Goal: Task Accomplishment & Management: Manage account settings

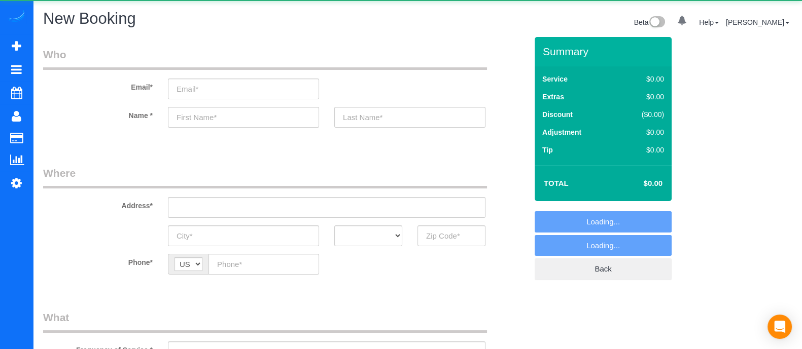
select select "object:1182"
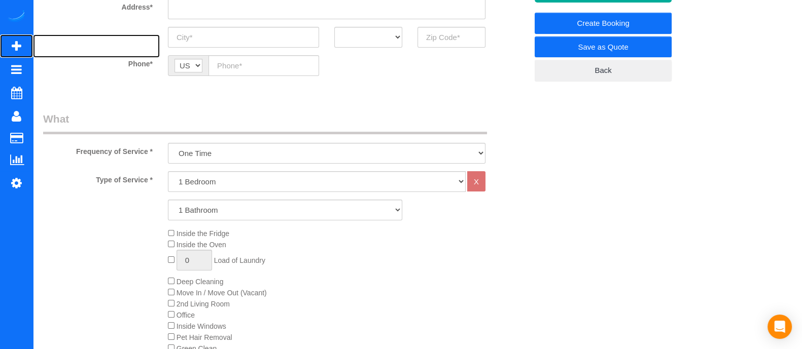
scroll to position [205, 0]
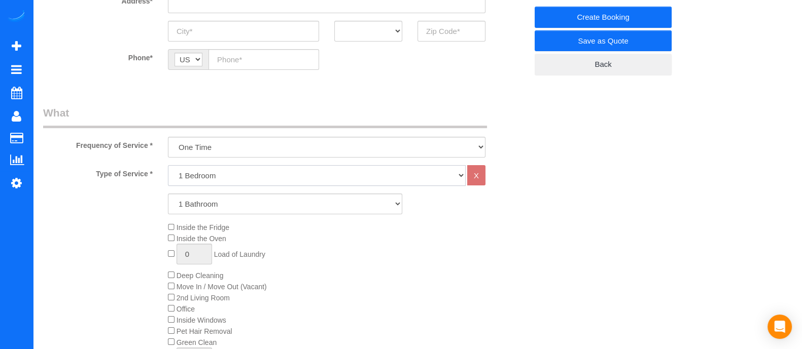
click at [369, 182] on select "1 Bedroom 2 Bedrooms 3 Bedrooms 4 Bedrooms 5 Bedrooms 6 Bedrooms" at bounding box center [317, 175] width 298 height 21
select select "4"
click at [168, 165] on select "1 Bedroom 2 Bedrooms 3 Bedrooms 4 Bedrooms 5 Bedrooms 6 Bedrooms" at bounding box center [317, 175] width 298 height 21
click at [266, 205] on select "1 Bathroom 2 Bathrooms 3 Bathrooms 4 Bathrooms 5 Bathrooms 6 Bathrooms" at bounding box center [285, 204] width 234 height 21
select select "6"
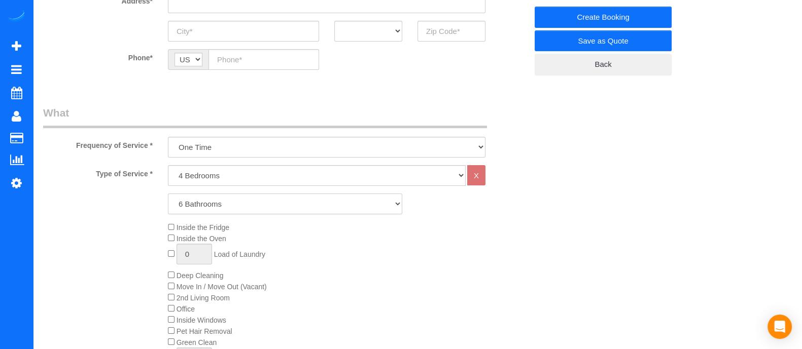
click at [168, 194] on select "1 Bathroom 2 Bathrooms 3 Bathrooms 4 Bathrooms 5 Bathrooms 6 Bathrooms" at bounding box center [285, 204] width 234 height 21
click at [324, 317] on div "Inside the Fridge Inside the Oven 0 Load of Laundry Deep Cleaning Move In / Mov…" at bounding box center [347, 298] width 374 height 152
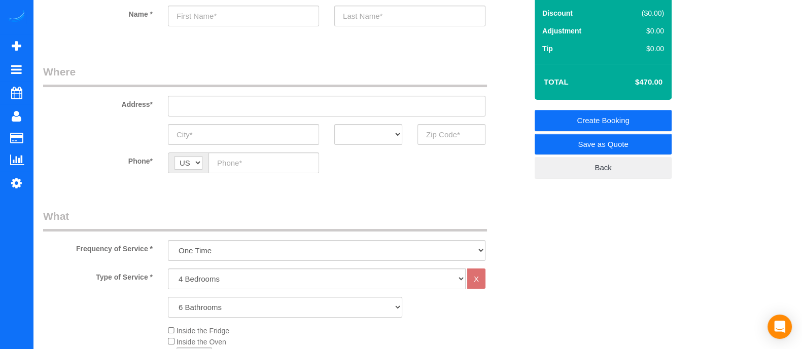
scroll to position [103, 0]
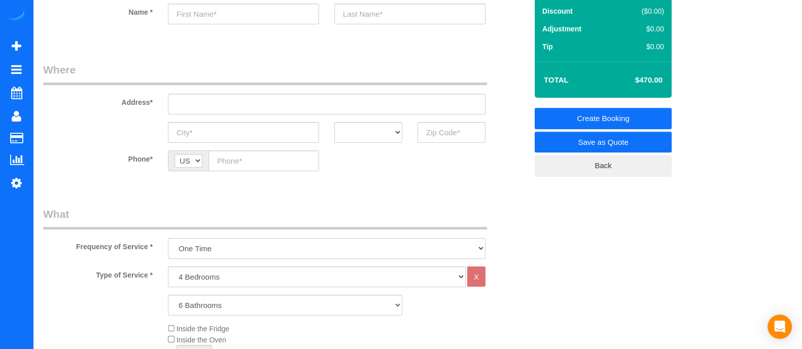
click at [352, 250] on select "One Time Every week (20% Off) - 20.00% (0% for the First Booking) Every 2 weeks…" at bounding box center [326, 248] width 317 height 21
select select "object:1184"
click at [168, 238] on select "One Time Every week (20% Off) - 20.00% (0% for the First Booking) Every 2 weeks…" at bounding box center [326, 248] width 317 height 21
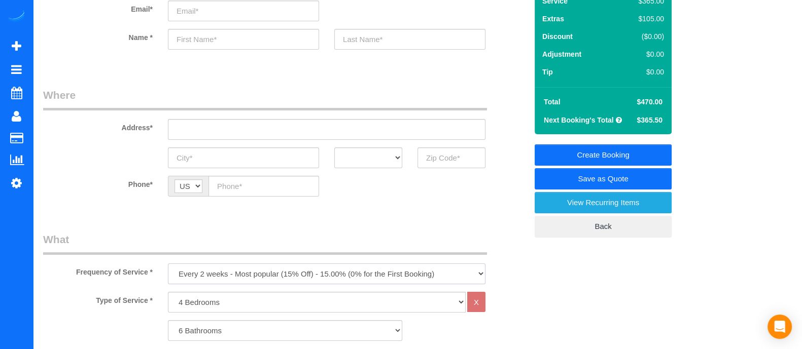
scroll to position [0, 0]
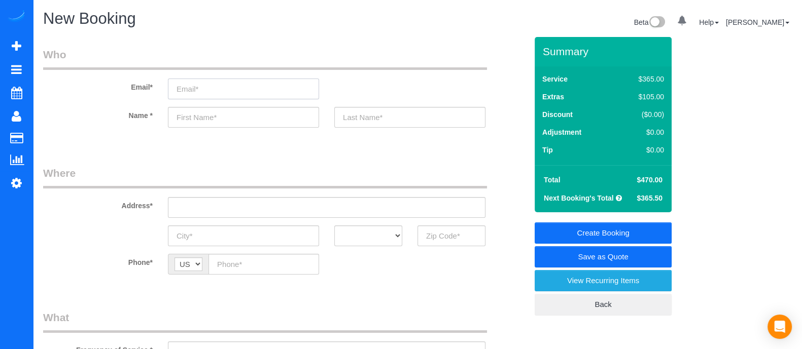
click at [208, 90] on input "email" at bounding box center [243, 89] width 151 height 21
paste input "Triciahunt80@gmail.com"
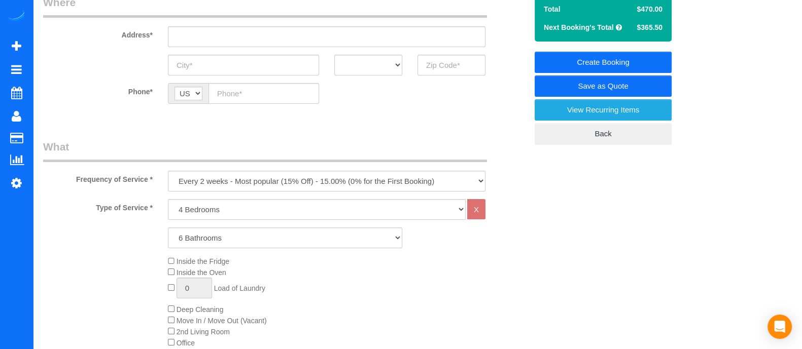
scroll to position [169, 0]
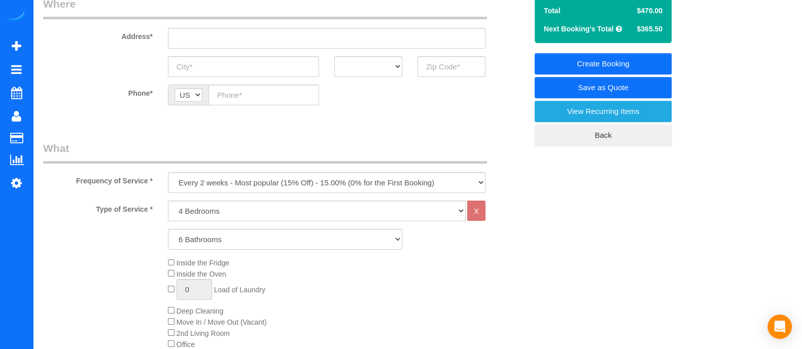
type input "Triciahunt80@gmail.com"
click at [368, 175] on select "One Time Every week (20% Off) - 20.00% (0% for the First Booking) Every 2 weeks…" at bounding box center [326, 182] width 317 height 21
select select "object:1182"
click at [168, 172] on select "One Time Every week (20% Off) - 20.00% (0% for the First Booking) Every 2 weeks…" at bounding box center [326, 182] width 317 height 21
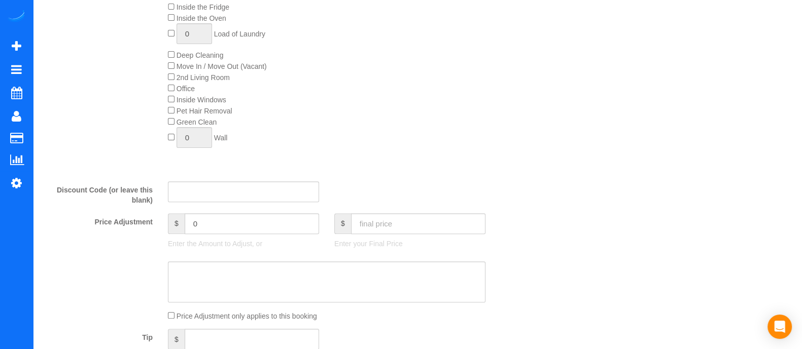
scroll to position [427, 0]
click at [409, 229] on input "text" at bounding box center [418, 221] width 134 height 21
type input "4"
type input "425"
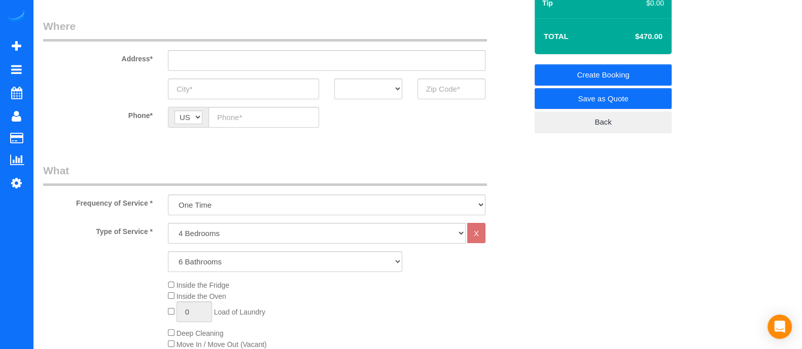
scroll to position [145, 0]
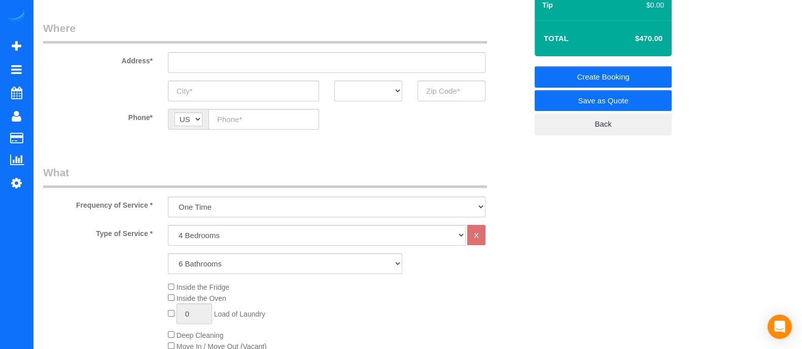
type input "-45"
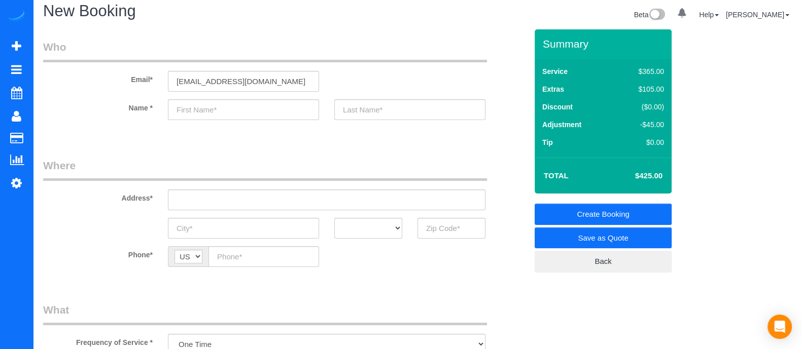
scroll to position [10, 0]
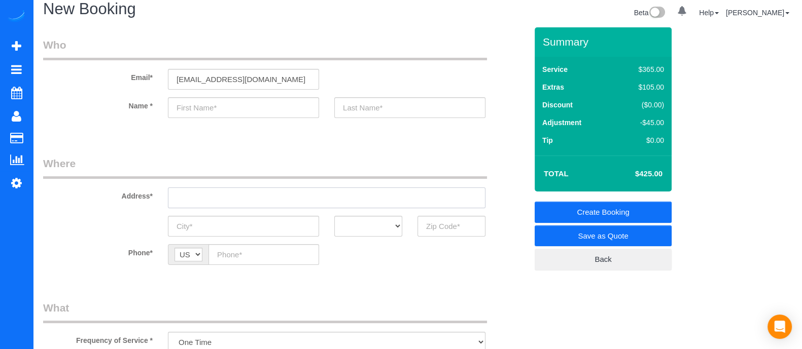
paste input "2969 Andrews Dr NWAtlanta, GA 30305,"
click at [312, 195] on input "2969 Andrews Dr NWAtlanta, GA 30305," at bounding box center [326, 198] width 317 height 21
type input "2969 Andrews Dr NWAtlanta, GA 30305,"
click at [243, 104] on input "text" at bounding box center [243, 107] width 151 height 21
type input "Trisha"
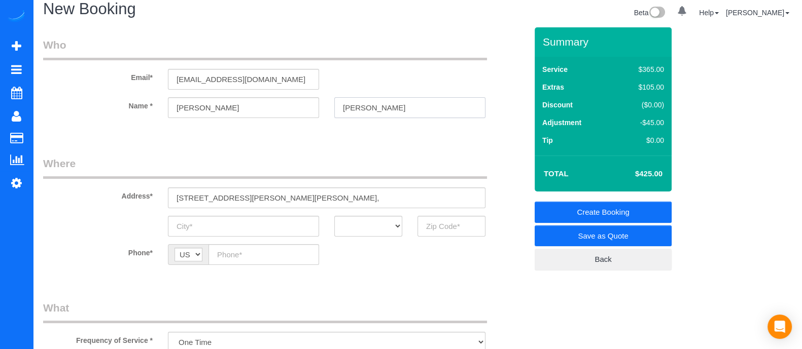
type input "Hunt"
click at [241, 227] on input "A" at bounding box center [243, 226] width 151 height 21
type input "Atlnata"
click at [357, 232] on select "AK AL AR AZ CA CO CT DC DE FL GA HI IA ID IL IN KS KY LA MA MD ME MI MN MO MS M…" at bounding box center [368, 226] width 68 height 21
select select "GA"
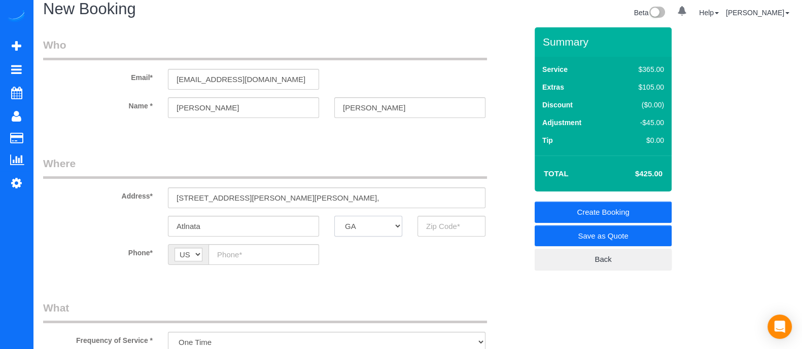
click at [334, 216] on select "AK AL AR AZ CA CO CT DC DE FL GA HI IA ID IL IN KS KY LA MA MD ME MI MN MO MS M…" at bounding box center [368, 226] width 68 height 21
click at [451, 230] on input "text" at bounding box center [451, 226] width 68 height 21
type input "30305"
paste input "(404) 247-6531"
click at [259, 252] on input "(404) 247-6531" at bounding box center [263, 254] width 111 height 21
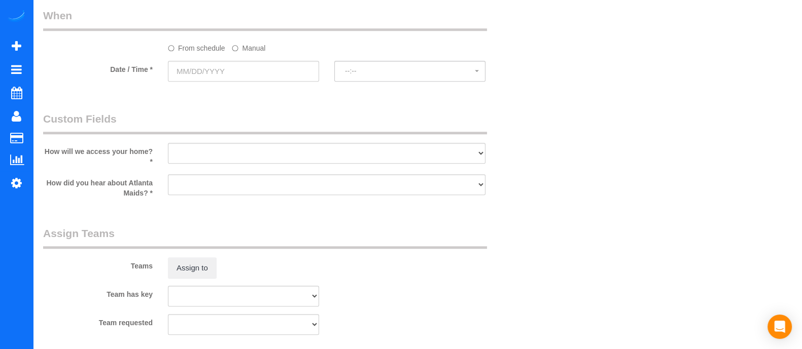
scroll to position [1032, 0]
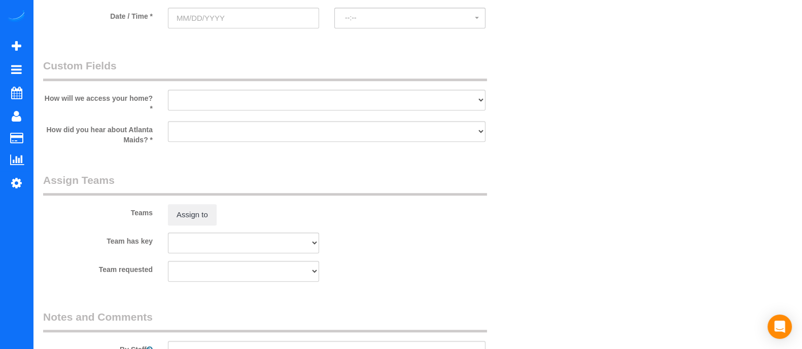
type input "(404) 247-6531"
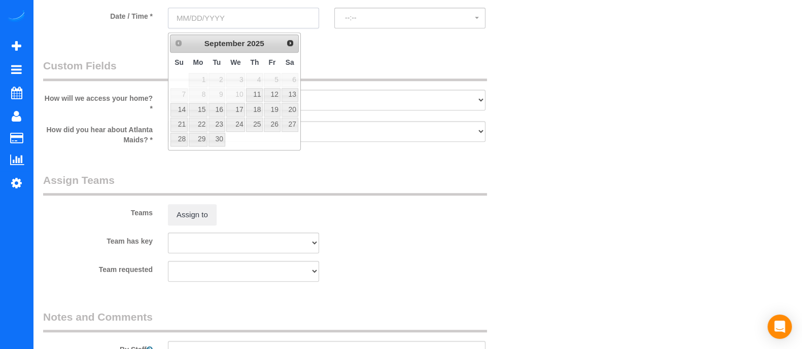
click at [240, 21] on input "text" at bounding box center [243, 18] width 151 height 21
click at [260, 91] on link "11" at bounding box center [254, 95] width 17 height 14
type input "09/11/2025"
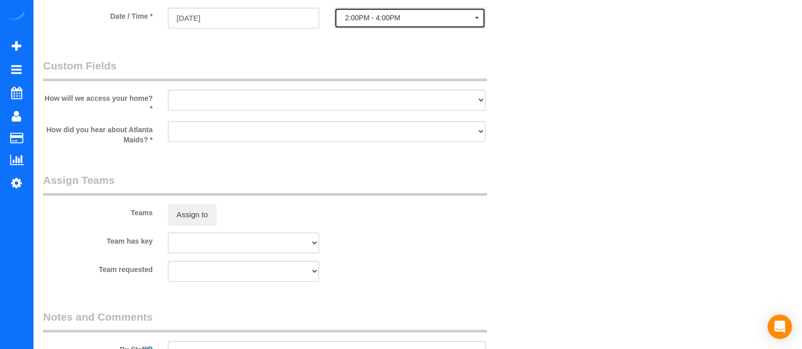
click at [375, 26] on button "2:00PM - 4:00PM" at bounding box center [409, 18] width 151 height 21
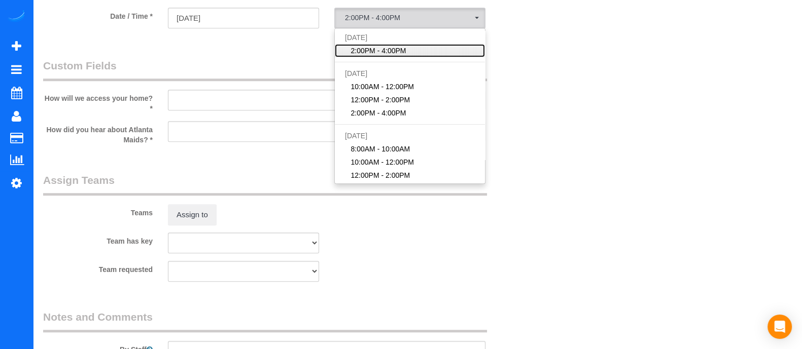
click at [391, 56] on span "2:00PM - 4:00PM" at bounding box center [378, 51] width 55 height 10
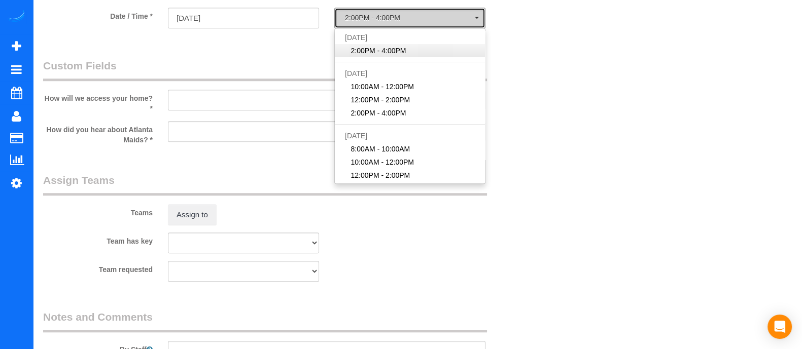
select select "spot1"
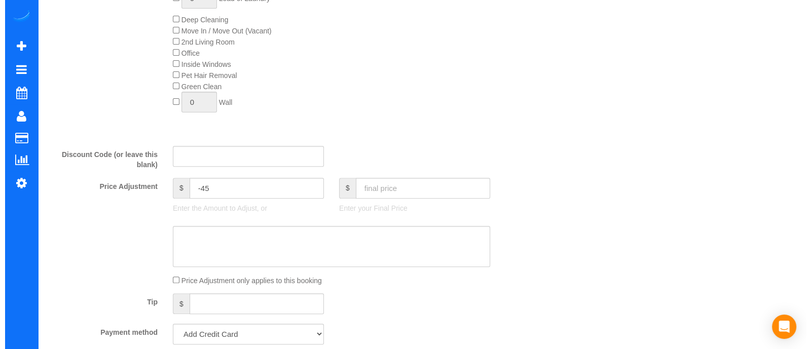
scroll to position [0, 0]
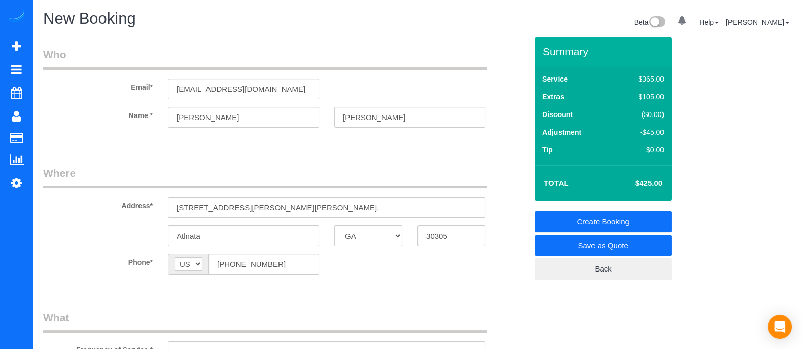
click at [590, 242] on link "Save as Quote" at bounding box center [602, 245] width 137 height 21
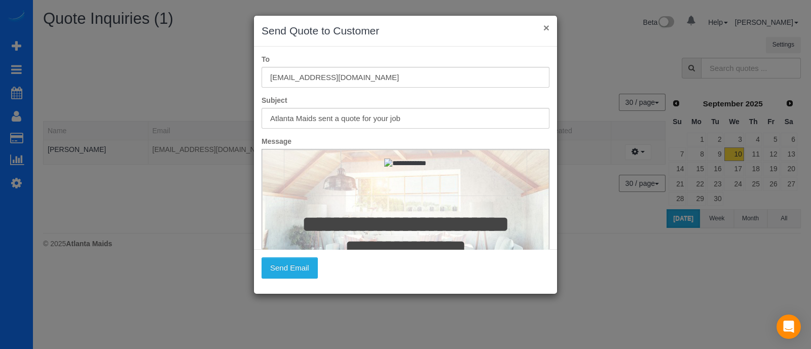
click at [546, 31] on button "×" at bounding box center [547, 27] width 6 height 11
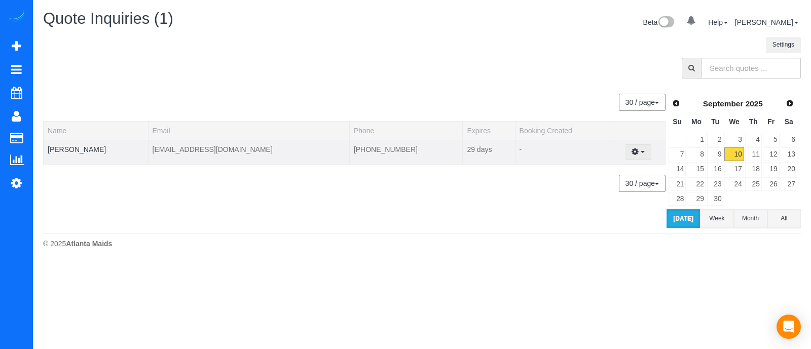
click at [636, 148] on button "button" at bounding box center [638, 152] width 26 height 16
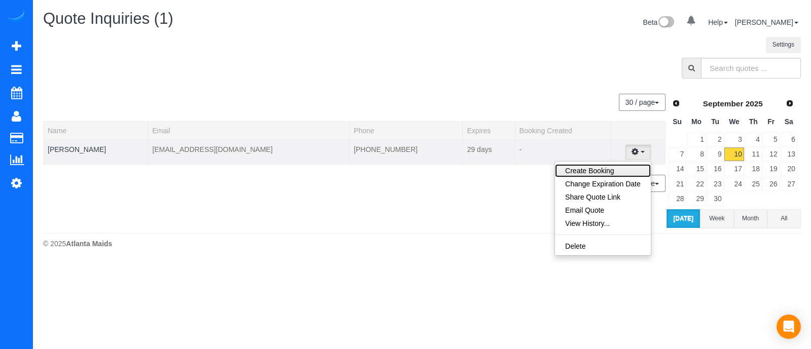
click at [616, 174] on link "Create Booking" at bounding box center [603, 170] width 96 height 13
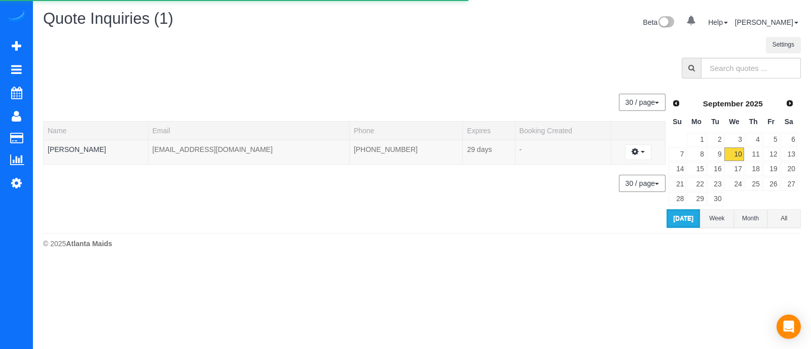
select select "GA"
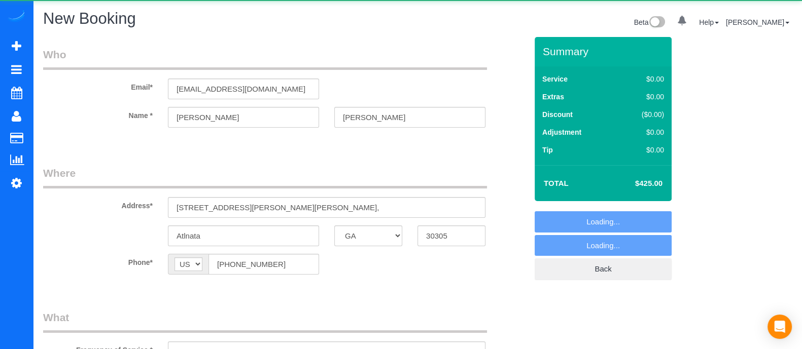
select select "object:1763"
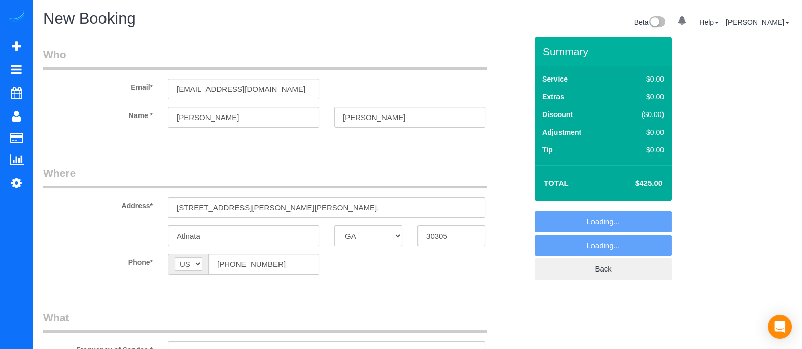
select select "6"
select select "spot17"
select select "object:1862"
click at [225, 118] on input "Trisha" at bounding box center [243, 117] width 151 height 21
type input "Tri"
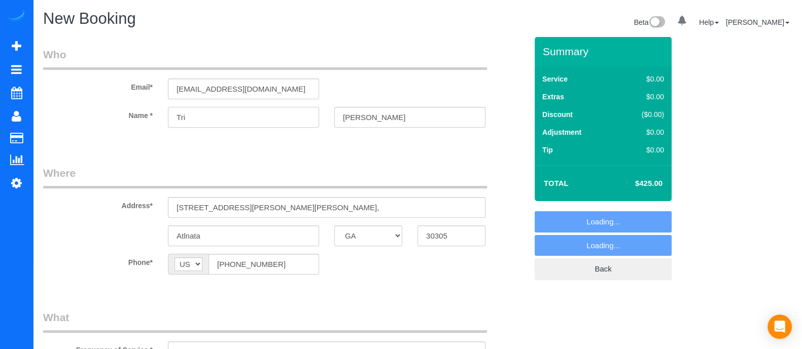
select select "6"
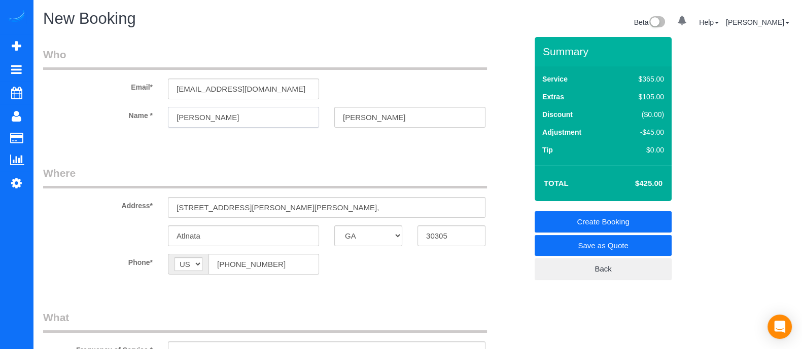
type input "Tricia"
click at [567, 249] on link "Save as Quote" at bounding box center [602, 245] width 137 height 21
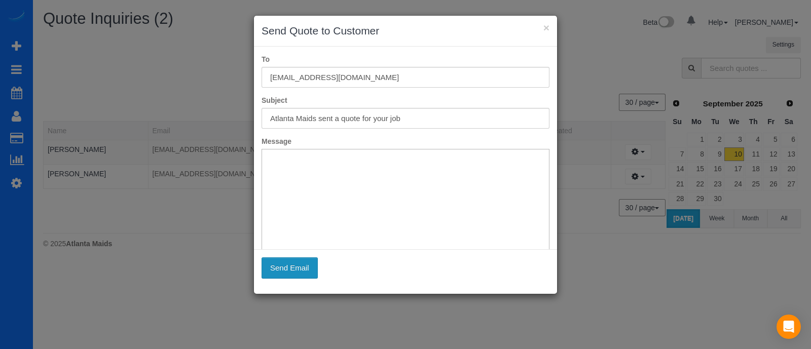
click at [279, 270] on button "Send Email" at bounding box center [290, 268] width 56 height 21
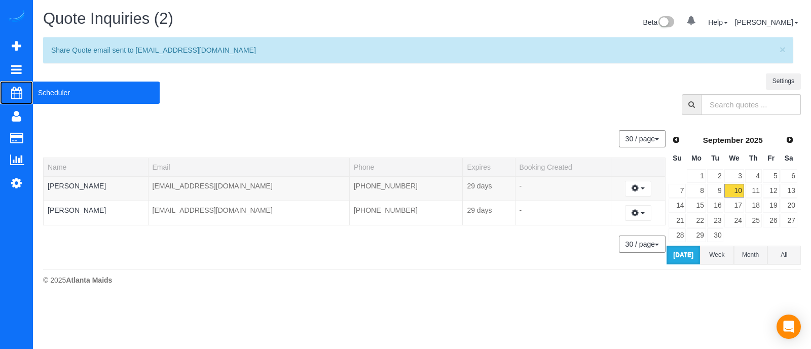
click at [54, 92] on span "Scheduler" at bounding box center [96, 92] width 127 height 23
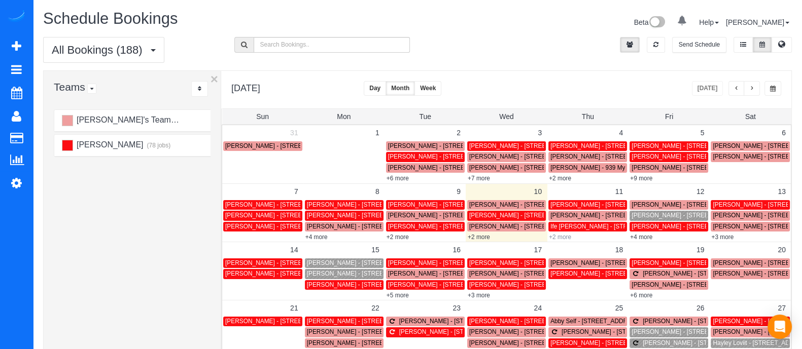
click at [560, 234] on link "+2 more" at bounding box center [560, 237] width 22 height 7
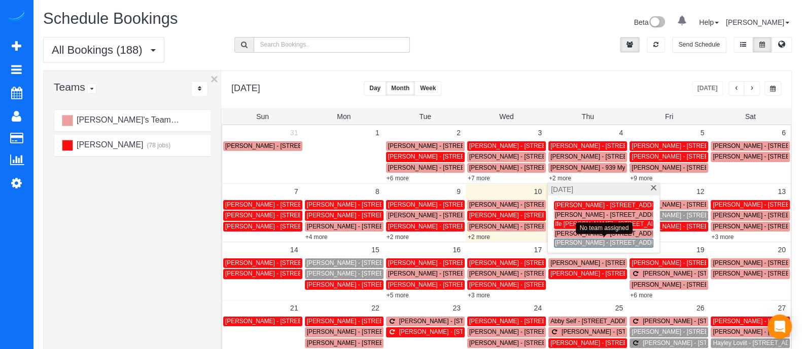
click at [573, 244] on span "Tricia Hunt - 2969 Andrews Dr Nwatlanta, Ga 30305,, Atlnata, GA 30305" at bounding box center [662, 242] width 214 height 7
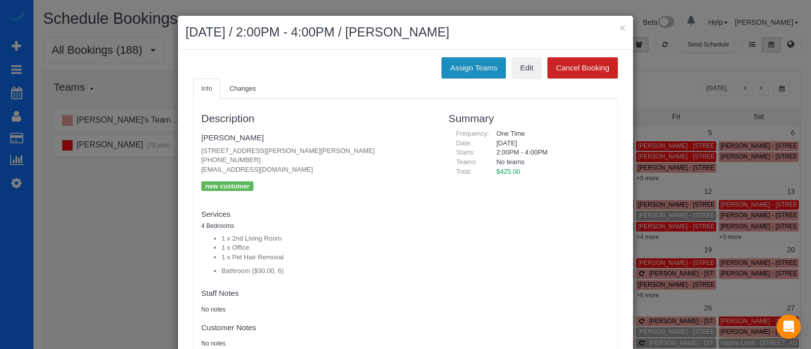
click at [468, 70] on button "Assign Teams" at bounding box center [474, 67] width 64 height 21
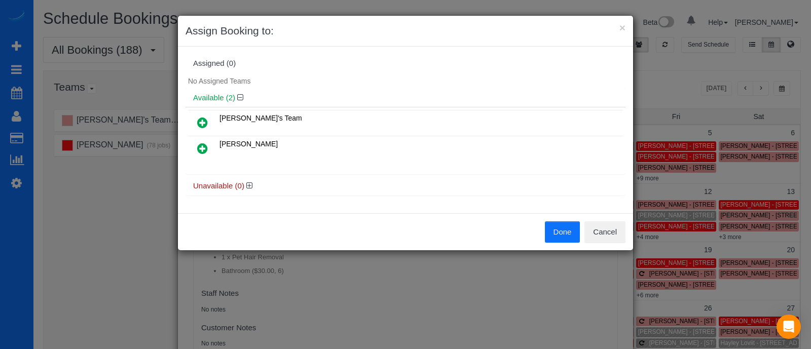
click at [205, 143] on icon at bounding box center [202, 148] width 11 height 12
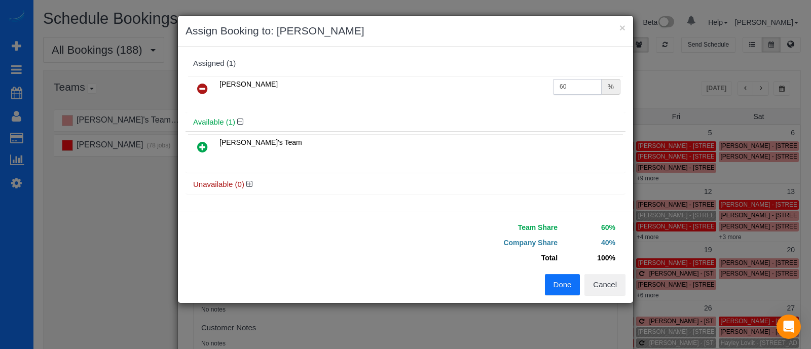
click at [577, 80] on input "60" at bounding box center [577, 87] width 49 height 16
type input "65"
click at [565, 276] on button "Done" at bounding box center [562, 284] width 35 height 21
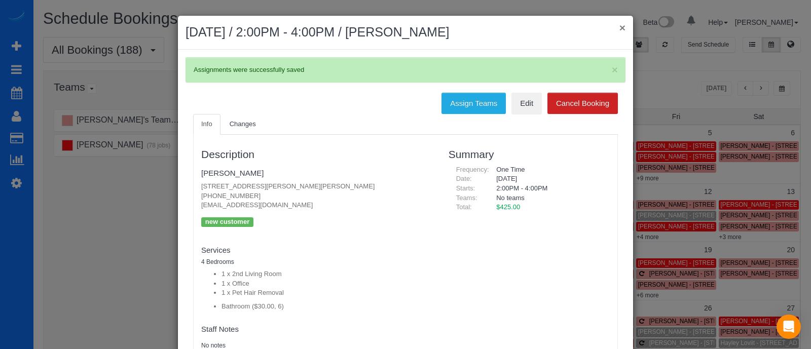
click at [620, 25] on button "×" at bounding box center [623, 27] width 6 height 11
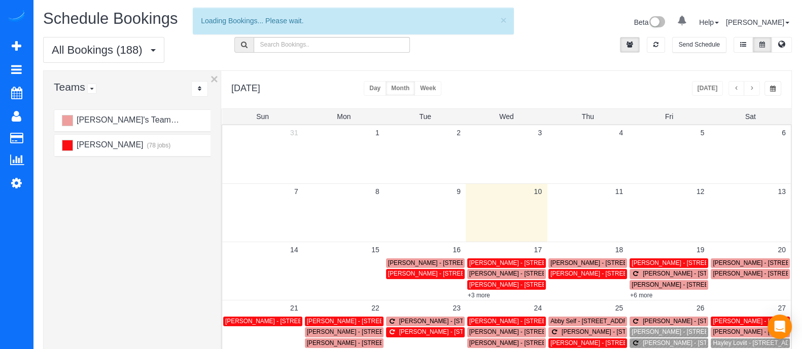
click at [386, 85] on button "Day" at bounding box center [375, 88] width 22 height 15
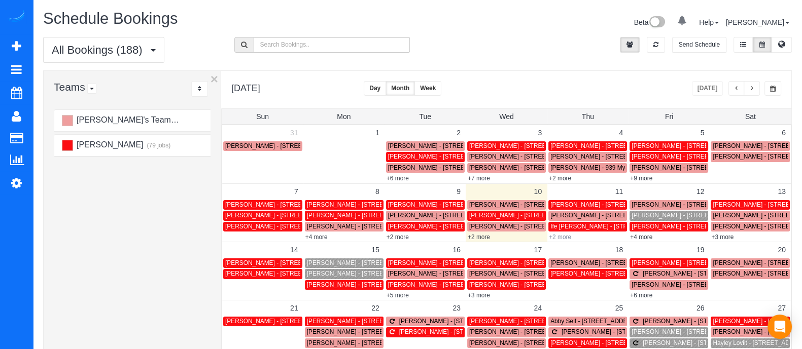
click at [555, 237] on link "+2 more" at bounding box center [560, 237] width 22 height 7
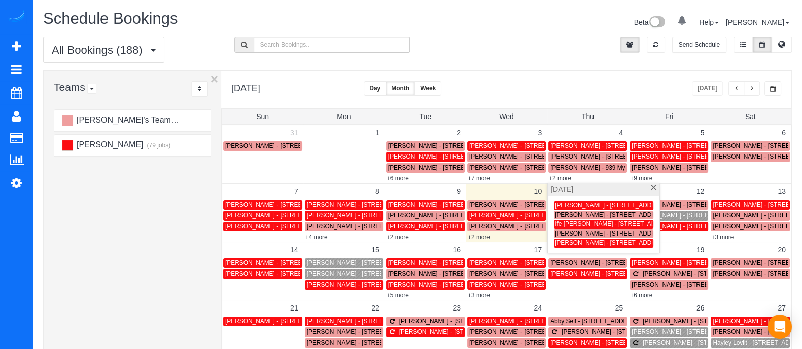
click at [652, 191] on span at bounding box center [653, 189] width 8 height 7
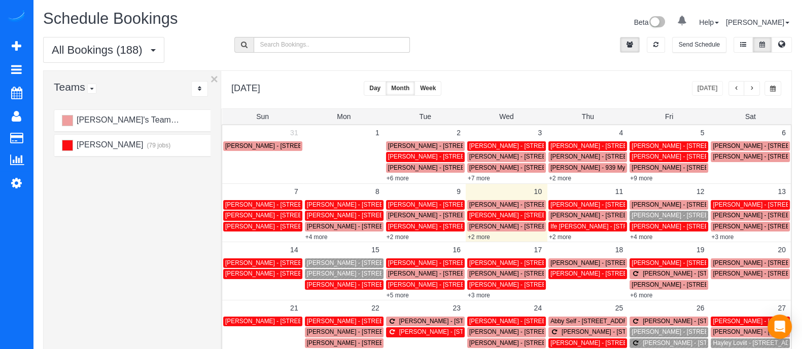
click at [386, 82] on button "Day" at bounding box center [375, 88] width 22 height 15
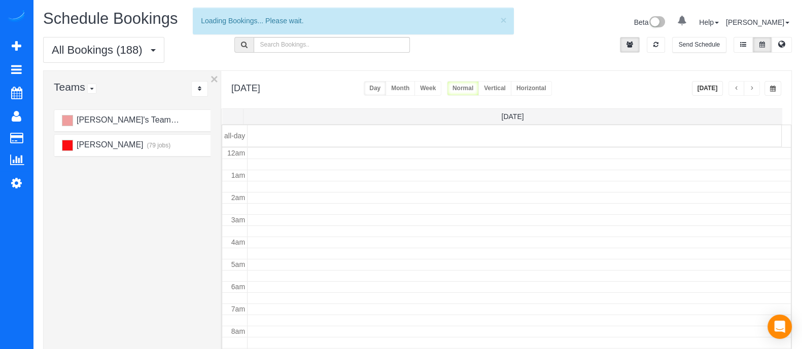
scroll to position [133, 0]
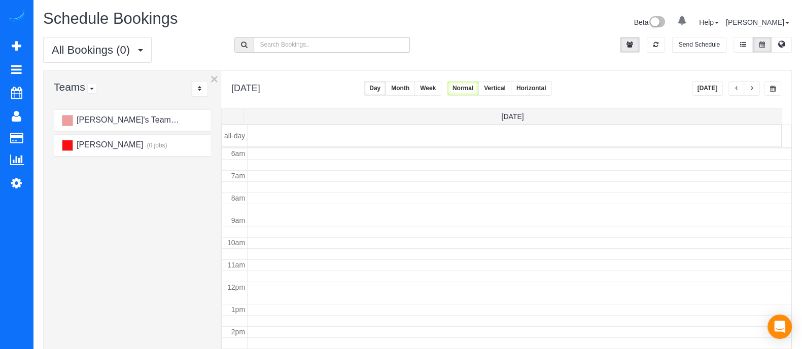
click at [753, 89] on span "button" at bounding box center [751, 89] width 5 height 6
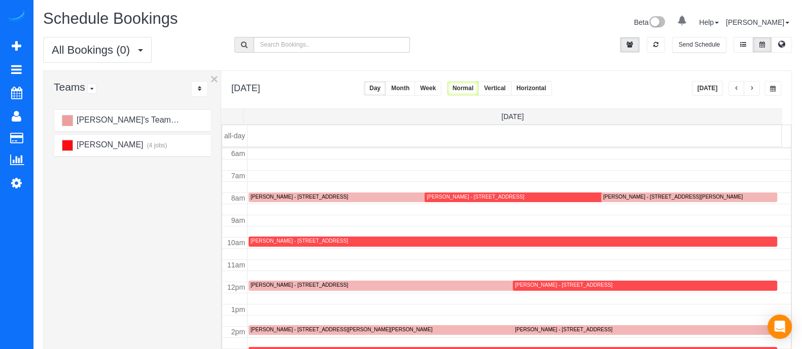
click at [704, 93] on button "[DATE]" at bounding box center [707, 88] width 31 height 15
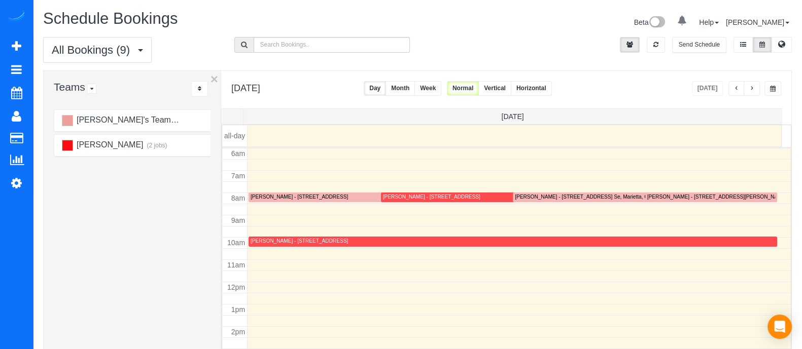
click at [754, 92] on button "button" at bounding box center [751, 88] width 16 height 15
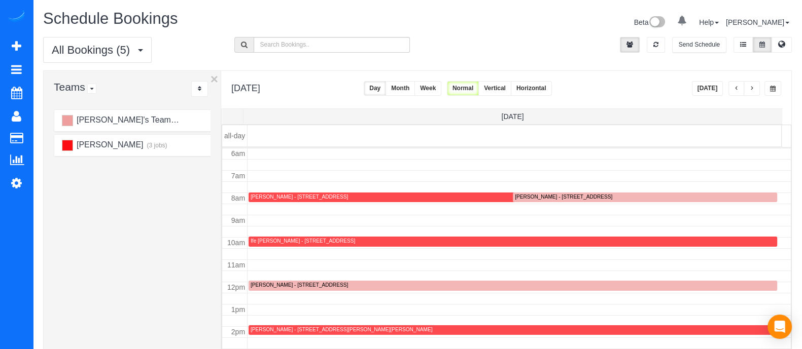
click at [751, 90] on span "button" at bounding box center [751, 89] width 5 height 6
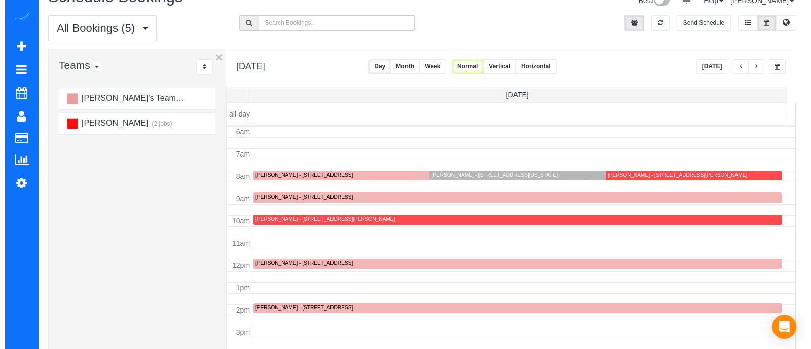
scroll to position [20, 0]
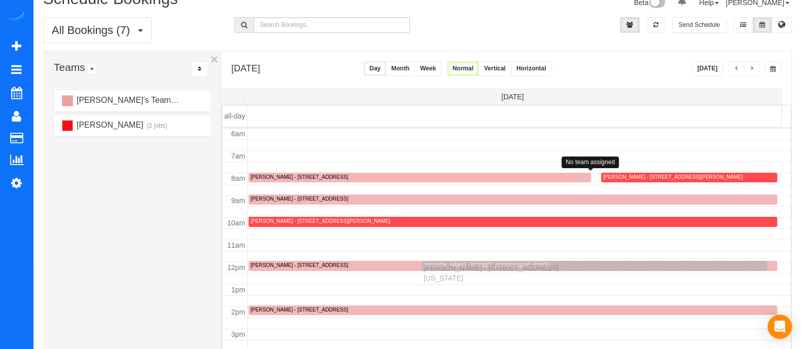
drag, startPoint x: 487, startPoint y: 181, endPoint x: 426, endPoint y: 269, distance: 106.5
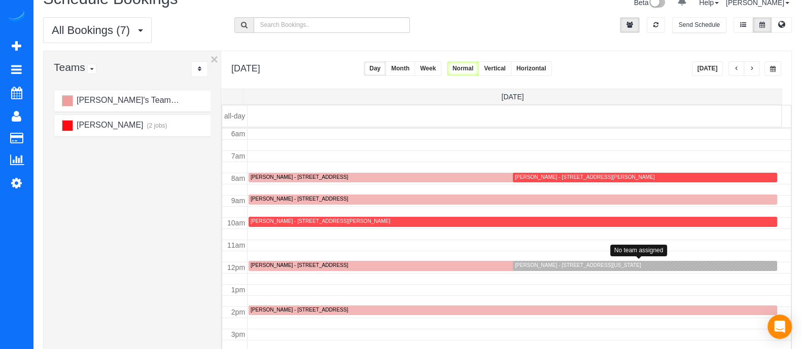
click at [594, 265] on div "[PERSON_NAME] - [STREET_ADDRESS][US_STATE]" at bounding box center [578, 265] width 126 height 7
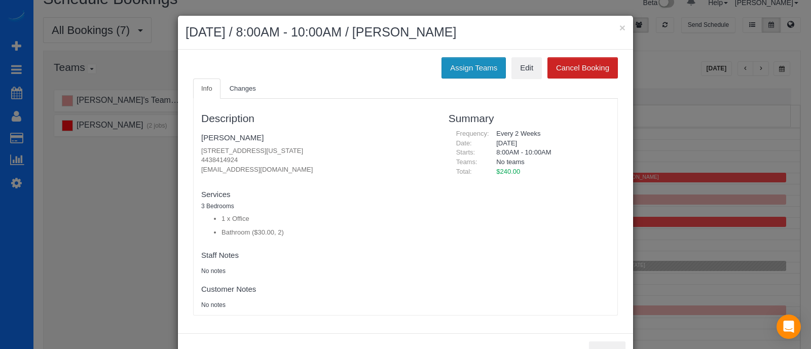
click at [487, 71] on button "Assign Teams" at bounding box center [474, 67] width 64 height 21
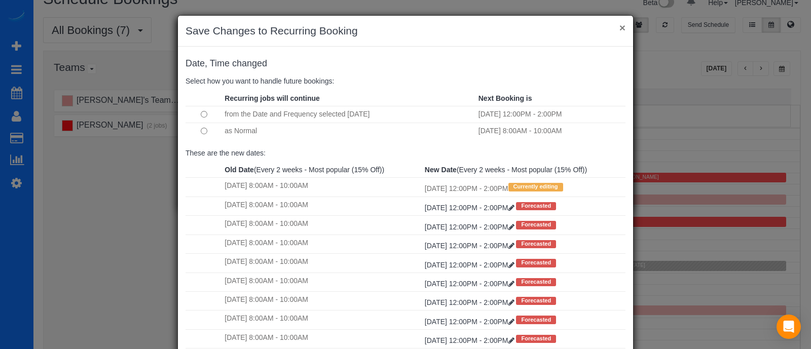
click at [620, 25] on button "×" at bounding box center [623, 27] width 6 height 11
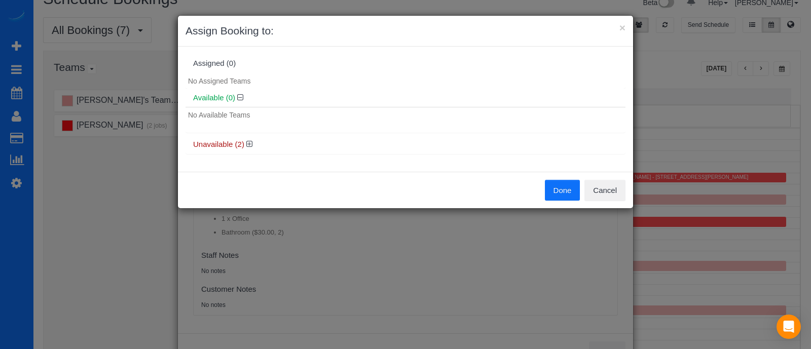
click at [618, 25] on h3 "Assign Booking to:" at bounding box center [406, 30] width 440 height 15
click at [624, 26] on button "×" at bounding box center [623, 27] width 6 height 11
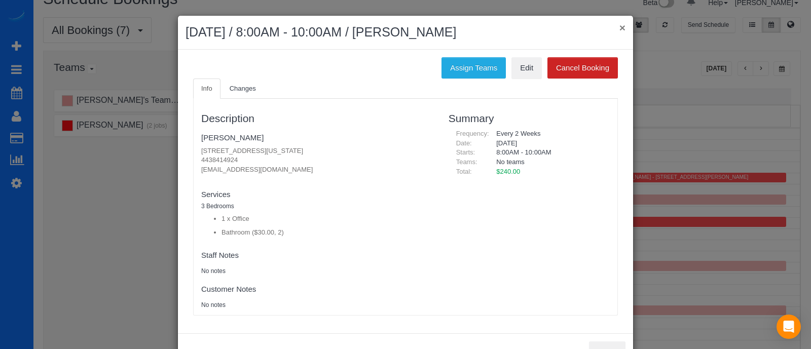
click at [620, 24] on button "×" at bounding box center [623, 27] width 6 height 11
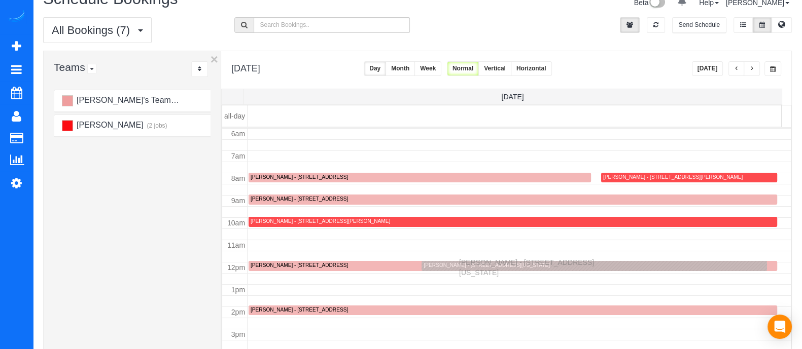
drag, startPoint x: 503, startPoint y: 176, endPoint x: 461, endPoint y: 261, distance: 94.6
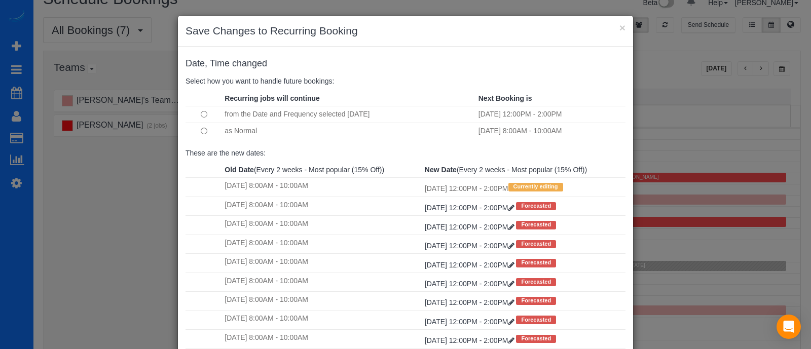
scroll to position [104, 0]
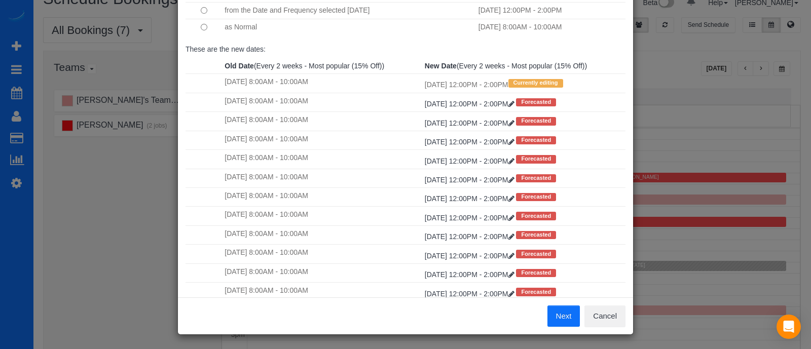
click at [550, 308] on button "Next" at bounding box center [564, 316] width 33 height 21
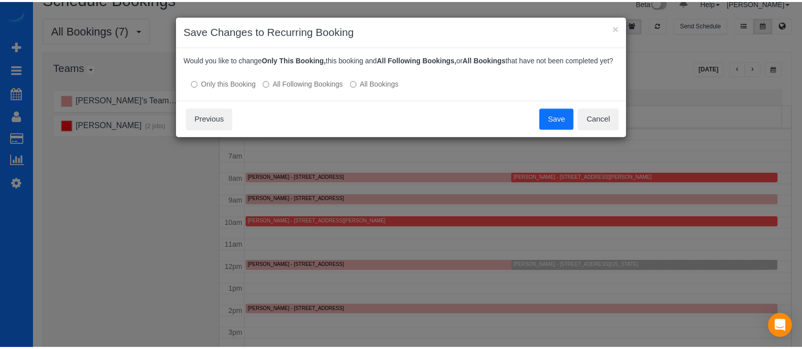
scroll to position [0, 0]
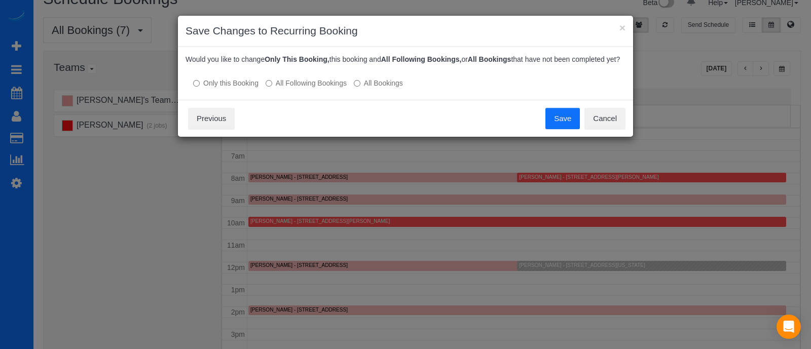
click at [568, 116] on button "Save" at bounding box center [563, 118] width 34 height 21
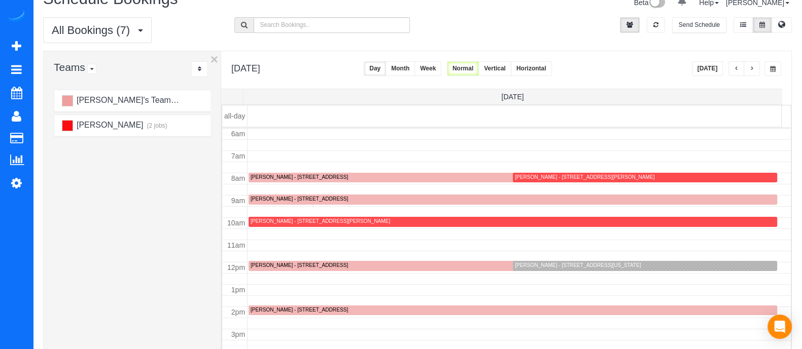
click at [536, 265] on div "[PERSON_NAME] - [STREET_ADDRESS][US_STATE]" at bounding box center [578, 265] width 126 height 7
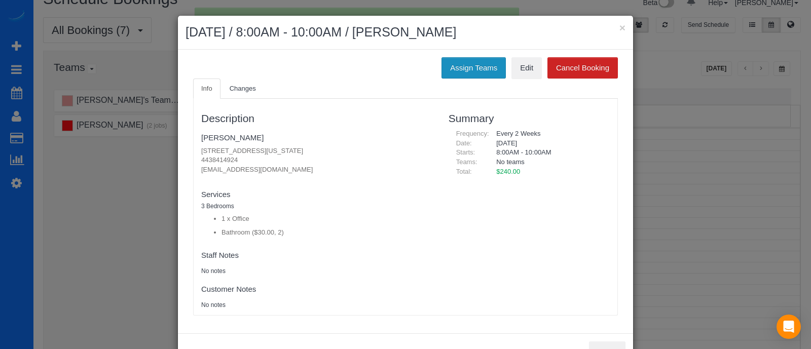
click at [473, 75] on button "Assign Teams" at bounding box center [474, 67] width 64 height 21
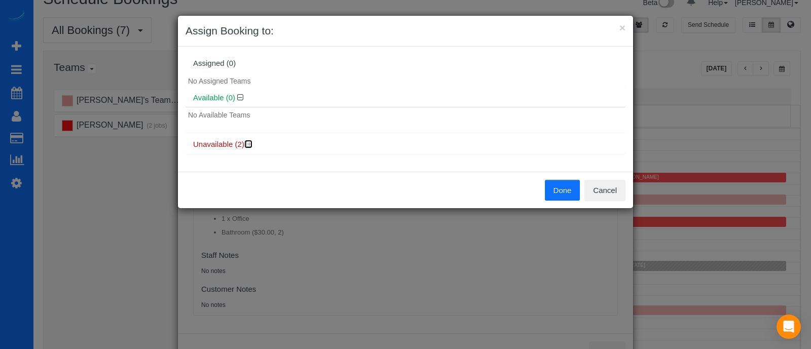
click at [249, 146] on icon at bounding box center [249, 144] width 6 height 8
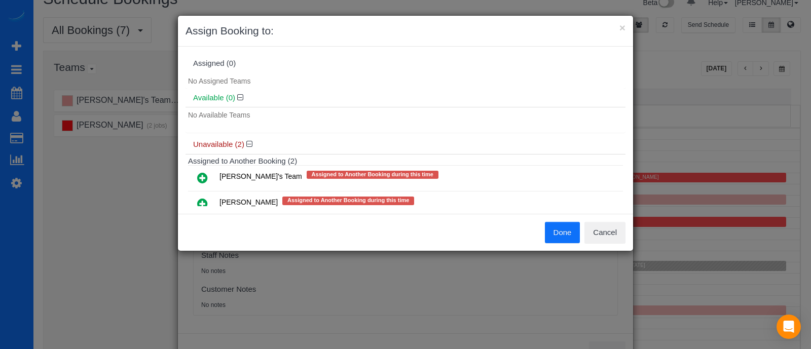
click at [202, 199] on icon at bounding box center [202, 204] width 11 height 12
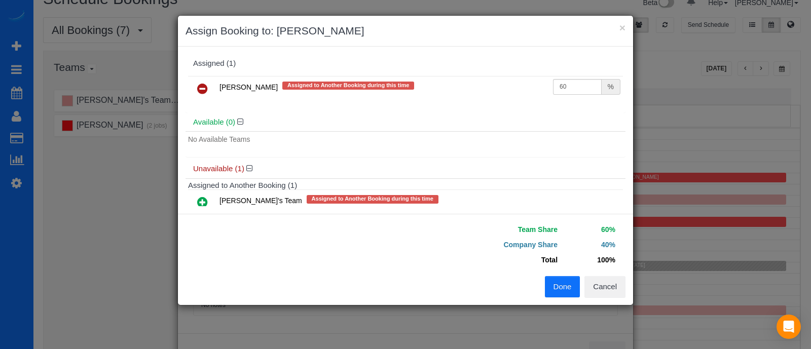
click at [554, 285] on button "Done" at bounding box center [562, 286] width 35 height 21
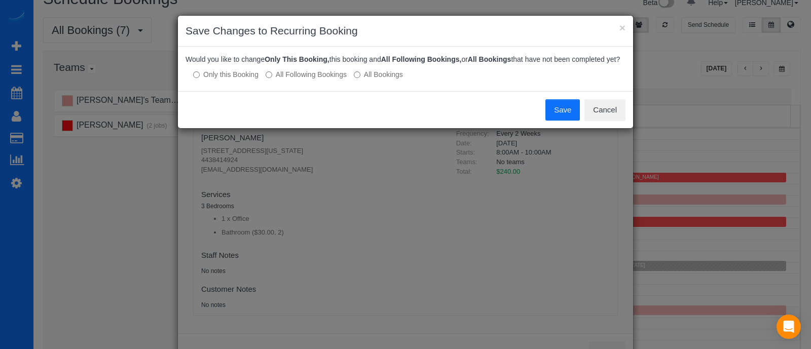
click at [291, 70] on label "All Following Bookings" at bounding box center [306, 74] width 81 height 10
click at [556, 106] on button "Save" at bounding box center [563, 109] width 34 height 21
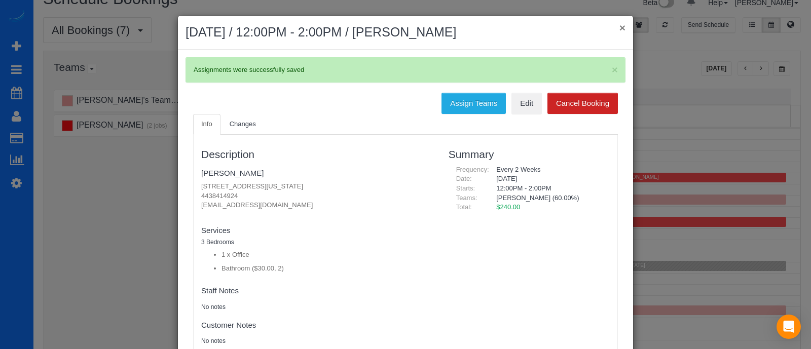
click at [620, 24] on button "×" at bounding box center [623, 27] width 6 height 11
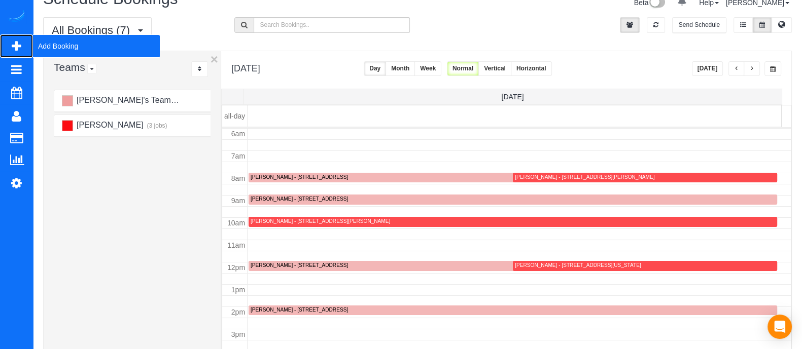
click at [79, 39] on span "Add Booking" at bounding box center [96, 45] width 127 height 23
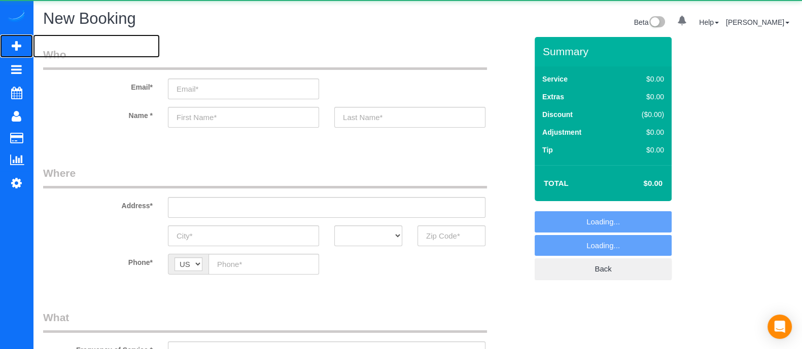
select select "object:3404"
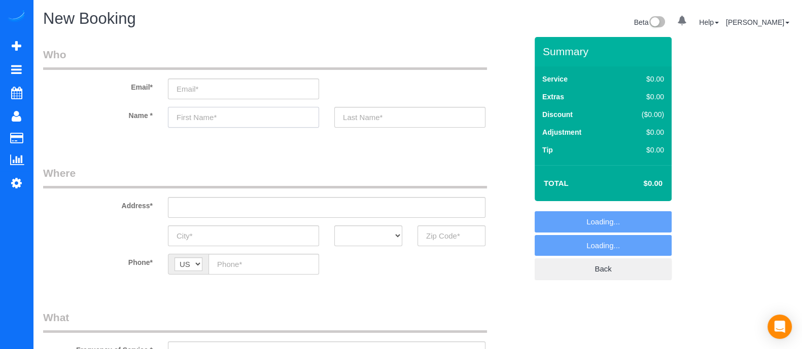
click at [246, 116] on input "text" at bounding box center [243, 117] width 151 height 21
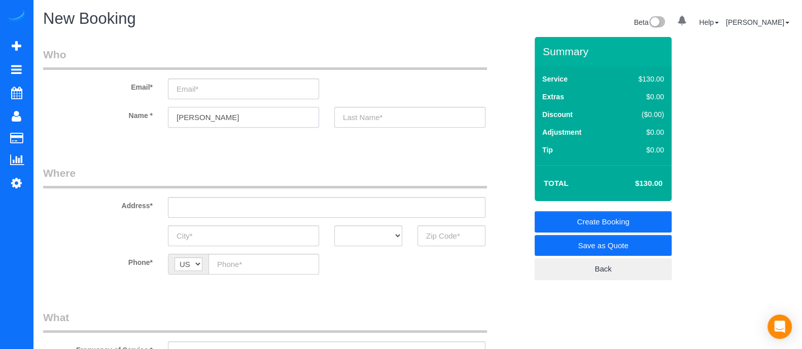
type input "Payton"
click at [433, 242] on input "text" at bounding box center [451, 236] width 68 height 21
type input "3"
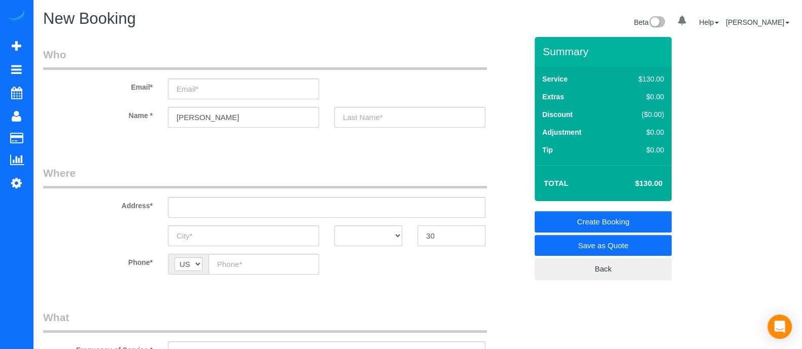
type input "3"
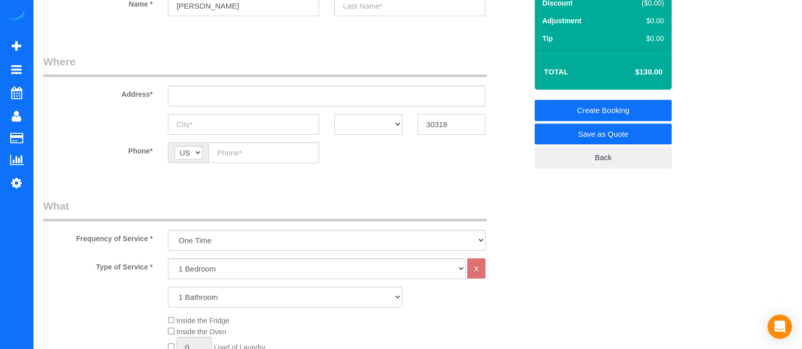
scroll to position [101, 0]
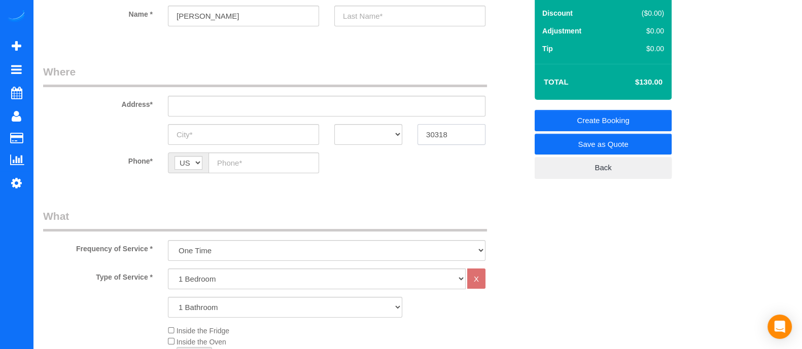
type input "30318"
click at [312, 275] on select "1 Bedroom 2 Bedrooms 3 Bedrooms 4 Bedrooms 5 Bedrooms 6 Bedrooms" at bounding box center [317, 279] width 298 height 21
select select "3"
click at [168, 269] on select "1 Bedroom 2 Bedrooms 3 Bedrooms 4 Bedrooms 5 Bedrooms 6 Bedrooms" at bounding box center [317, 279] width 298 height 21
click at [205, 308] on select "1 Bathroom 2 Bathrooms 3 Bathrooms 4 Bathrooms 5 Bathrooms 6 Bathrooms" at bounding box center [285, 307] width 234 height 21
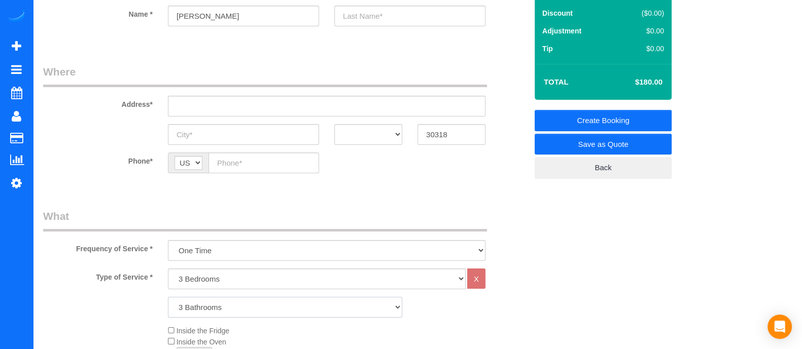
click at [168, 297] on select "1 Bathroom 2 Bathrooms 3 Bathrooms 4 Bathrooms 5 Bathrooms 6 Bathrooms" at bounding box center [285, 307] width 234 height 21
click at [198, 301] on select "1 Bathroom 2 Bathrooms 3 Bathrooms 4 Bathrooms 5 Bathrooms 6 Bathrooms" at bounding box center [285, 307] width 234 height 21
select select "4"
click at [168, 297] on select "1 Bathroom 2 Bathrooms 3 Bathrooms 4 Bathrooms 5 Bathrooms 6 Bathrooms" at bounding box center [285, 307] width 234 height 21
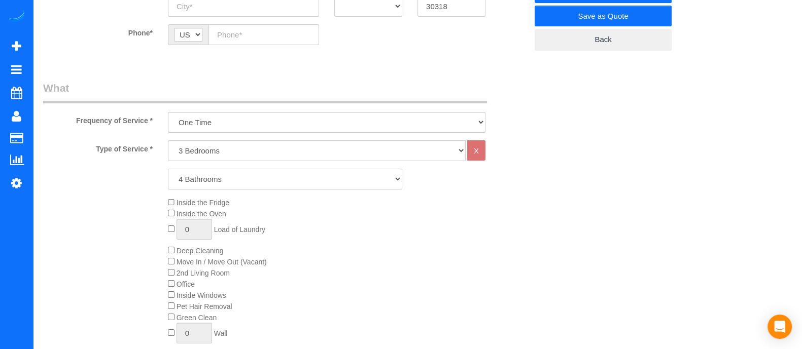
scroll to position [233, 0]
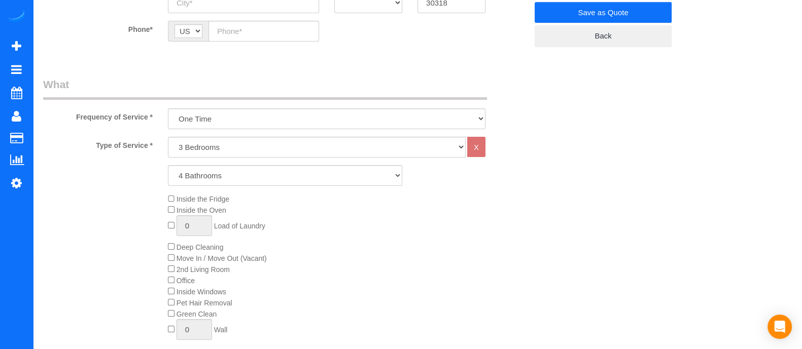
drag, startPoint x: 53, startPoint y: 102, endPoint x: 25, endPoint y: 93, distance: 29.3
click at [53, 102] on div "Frequency of Service * One Time Every week (20% Off) - 20.00% (0% for the First…" at bounding box center [284, 103] width 499 height 52
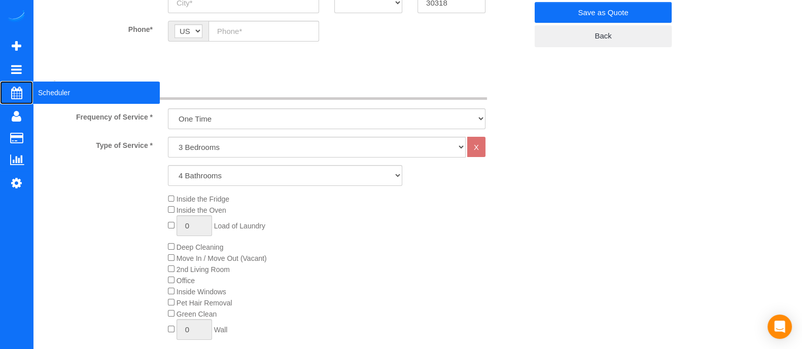
click at [63, 85] on span "Scheduler" at bounding box center [96, 92] width 127 height 23
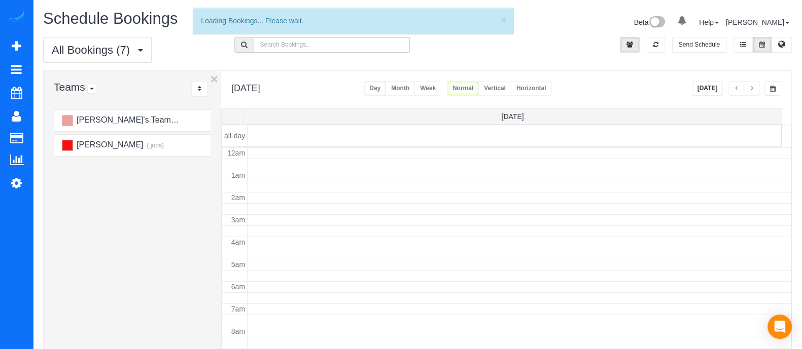
scroll to position [133, 0]
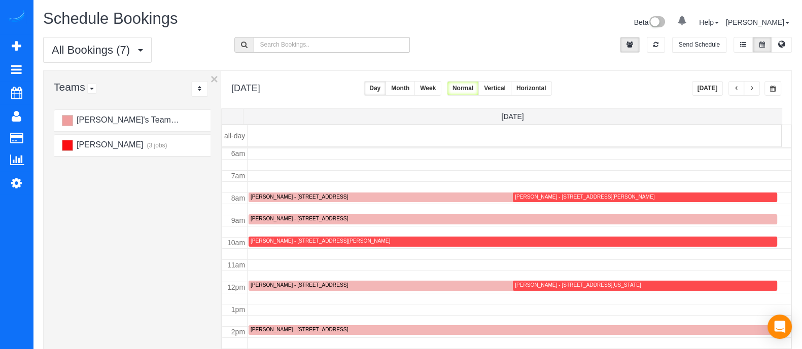
click at [415, 87] on button "Month" at bounding box center [399, 88] width 29 height 15
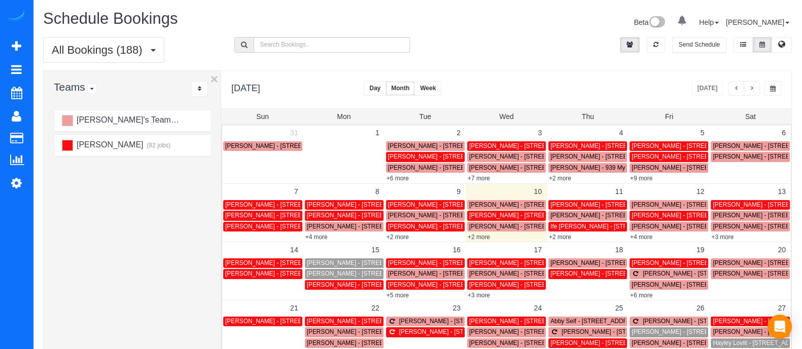
click at [724, 240] on div "+3 more" at bounding box center [749, 237] width 81 height 10
click at [725, 238] on link "+3 more" at bounding box center [722, 237] width 22 height 7
click at [645, 237] on link "+4 more" at bounding box center [641, 237] width 22 height 7
click at [557, 236] on link "+2 more" at bounding box center [560, 237] width 22 height 7
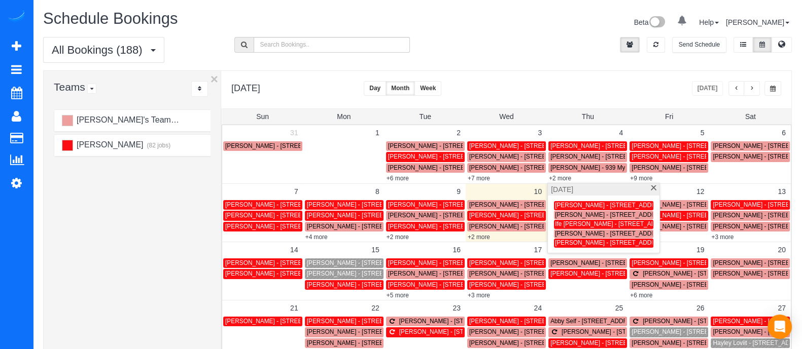
click at [652, 191] on span at bounding box center [653, 189] width 8 height 7
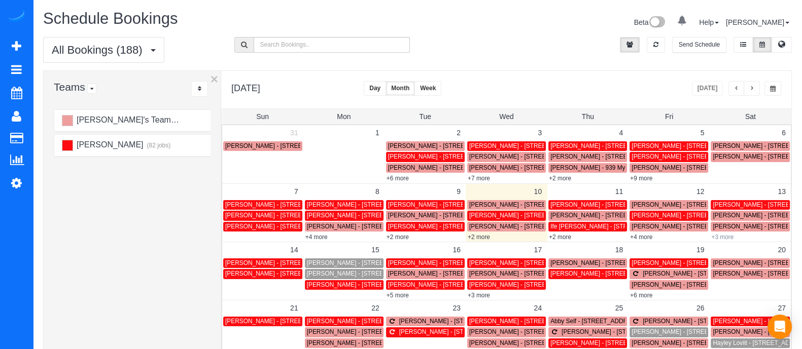
click at [720, 239] on link "+3 more" at bounding box center [722, 237] width 22 height 7
click at [441, 31] on div "Beta 0 Your Notifications You have 0 alerts Help Help Docs Take a Tour Contact …" at bounding box center [608, 23] width 382 height 27
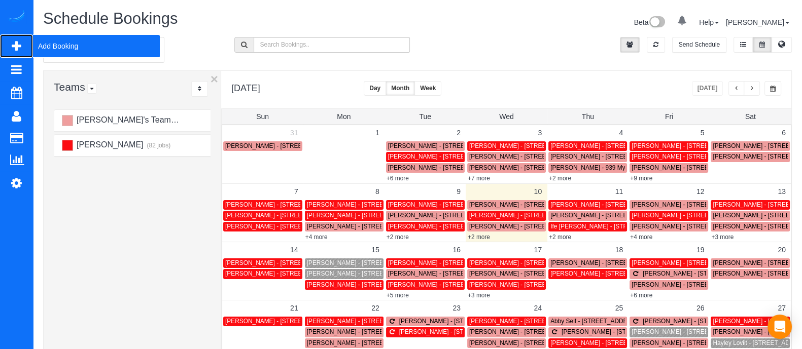
click at [51, 43] on span "Add Booking" at bounding box center [96, 45] width 127 height 23
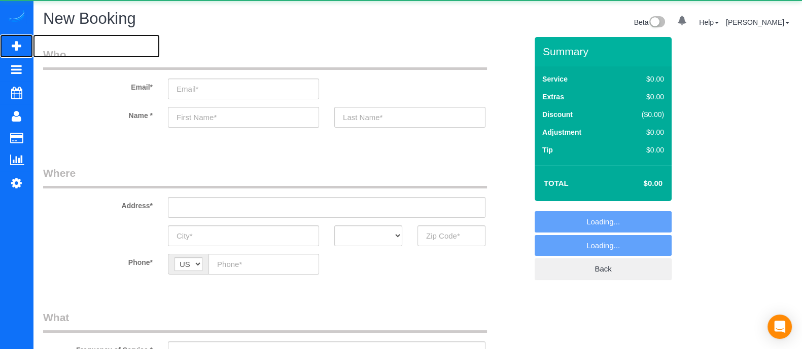
select select "object:3986"
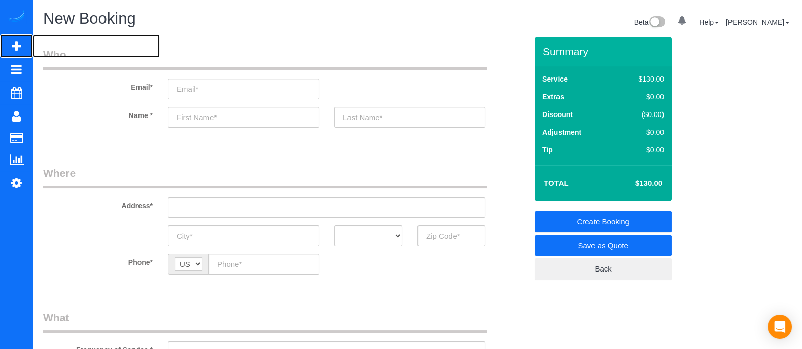
scroll to position [80, 0]
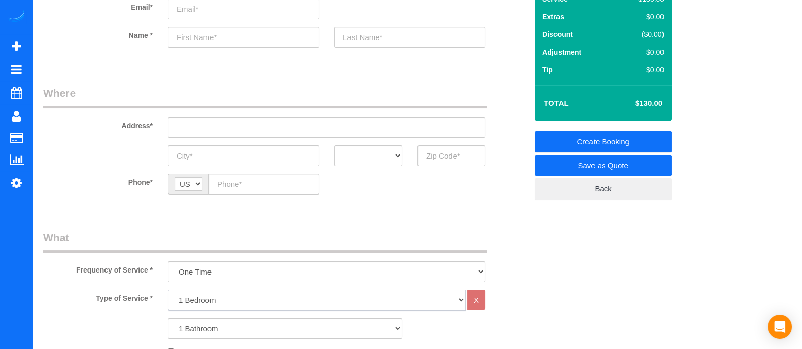
drag, startPoint x: 271, startPoint y: 300, endPoint x: 240, endPoint y: 236, distance: 71.4
select select "3"
click at [168, 290] on select "1 Bedroom 2 Bedrooms 3 Bedrooms 4 Bedrooms 5 Bedrooms 6 Bedrooms" at bounding box center [317, 300] width 298 height 21
click at [210, 320] on select "1 Bathroom 2 Bathrooms 3 Bathrooms 4 Bathrooms 5 Bathrooms 6 Bathrooms" at bounding box center [285, 328] width 234 height 21
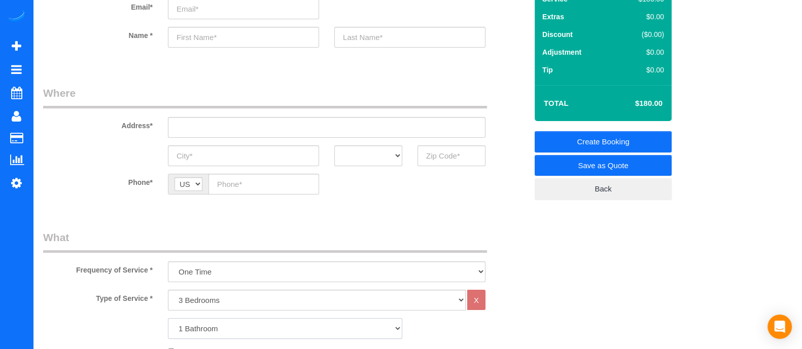
select select "3"
click at [168, 318] on select "1 Bathroom 2 Bathrooms 3 Bathrooms 4 Bathrooms 5 Bathrooms 6 Bathrooms" at bounding box center [285, 328] width 234 height 21
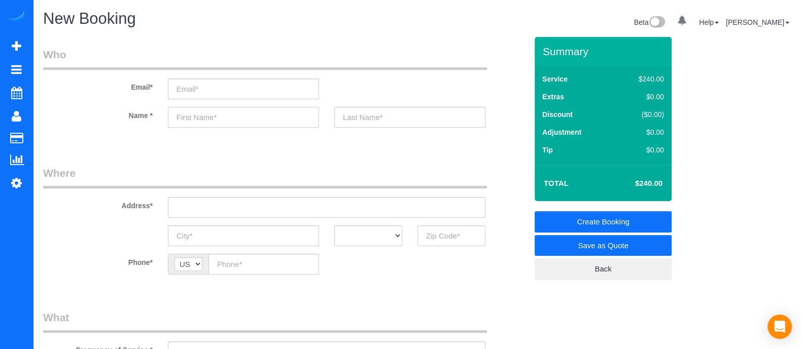
click at [287, 122] on input "text" at bounding box center [243, 117] width 151 height 21
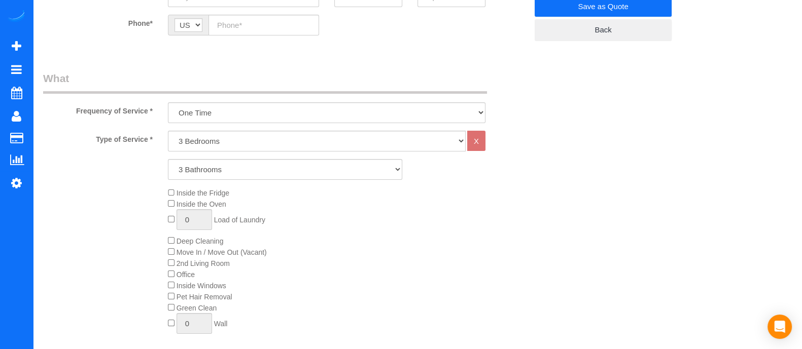
scroll to position [228, 0]
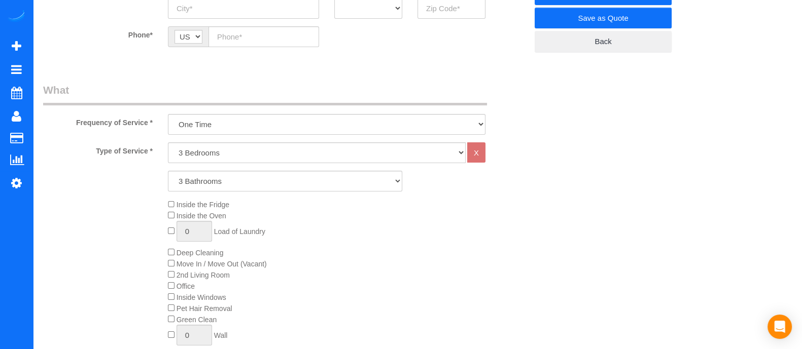
type input "Sarah"
click at [225, 148] on select "1 Bedroom 2 Bedrooms 3 Bedrooms 4 Bedrooms 5 Bedrooms 6 Bedrooms" at bounding box center [317, 152] width 298 height 21
select select "2"
click at [168, 142] on select "1 Bedroom 2 Bedrooms 3 Bedrooms 4 Bedrooms 5 Bedrooms 6 Bedrooms" at bounding box center [317, 152] width 298 height 21
drag, startPoint x: 221, startPoint y: 161, endPoint x: 211, endPoint y: 185, distance: 25.5
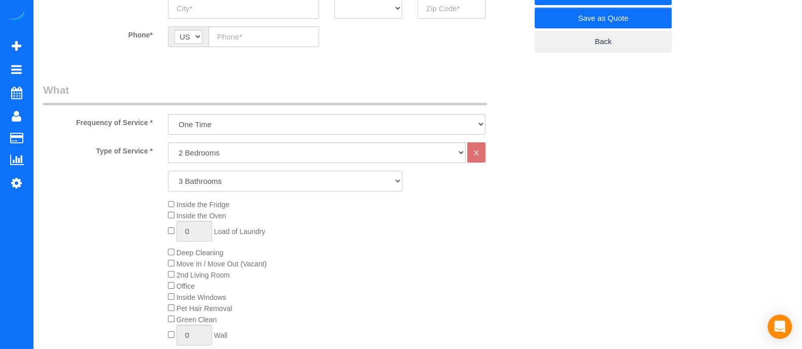
click at [211, 185] on select "1 Bathroom 2 Bathrooms 3 Bathrooms 4 Bathrooms 5 Bathrooms 6 Bathrooms" at bounding box center [285, 181] width 234 height 21
select select "2"
click at [168, 171] on select "1 Bathroom 2 Bathrooms 3 Bathrooms 4 Bathrooms 5 Bathrooms 6 Bathrooms" at bounding box center [285, 181] width 234 height 21
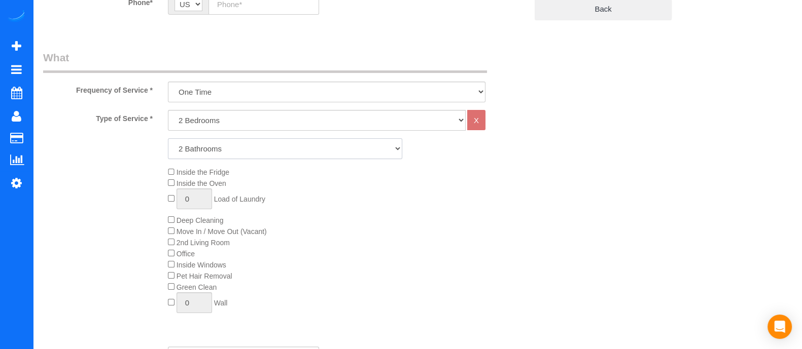
scroll to position [262, 0]
click at [381, 224] on div "Inside the Fridge Inside the Oven 0 Load of Laundry Deep Cleaning Move In / Mov…" at bounding box center [347, 241] width 374 height 152
click at [170, 163] on div "Type of Service * 1 Bedroom 2 Bedrooms 3 Bedrooms 4 Bedrooms 5 Bedrooms 6 Bedro…" at bounding box center [285, 222] width 484 height 229
click at [170, 165] on div "Inside the Fridge Inside the Oven 0 Load of Laundry Deep Cleaning Move In / Mov…" at bounding box center [347, 241] width 374 height 152
click at [453, 234] on div "Inside the Fridge Inside the Oven 0 Load of Laundry Deep Cleaning Move In / Mov…" at bounding box center [347, 241] width 374 height 152
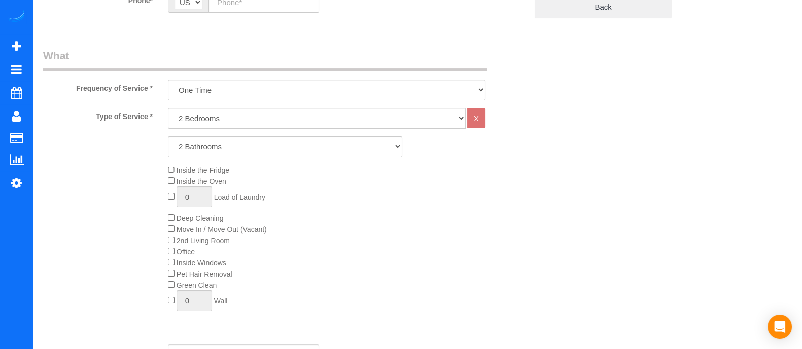
click at [165, 275] on div "Inside the Fridge Inside the Oven 0 Load of Laundry Deep Cleaning Move In / Mov…" at bounding box center [347, 241] width 374 height 152
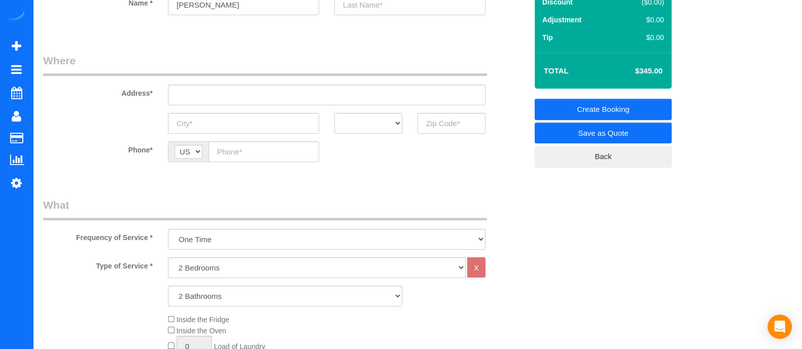
scroll to position [119, 0]
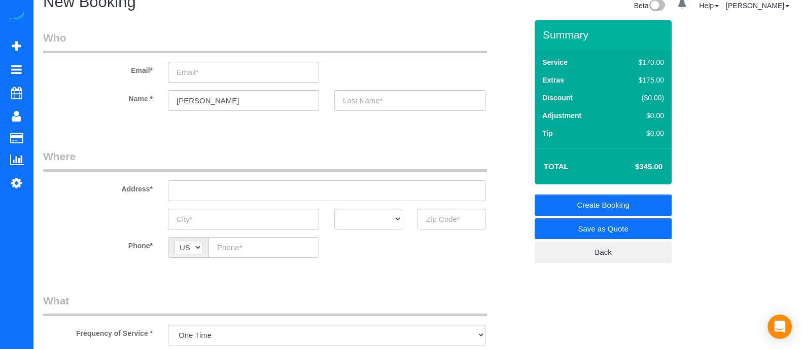
scroll to position [0, 0]
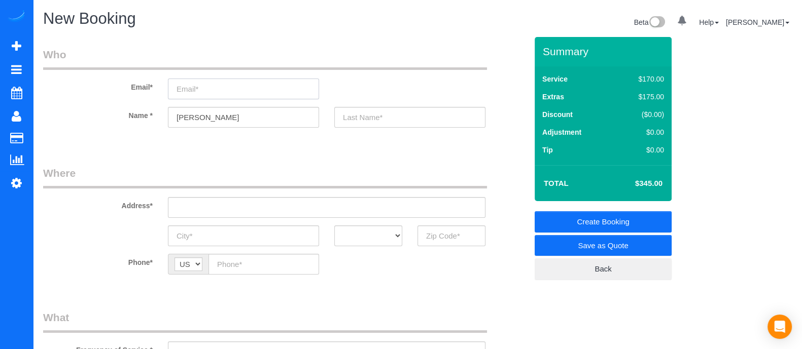
click at [257, 91] on input "email" at bounding box center [243, 89] width 151 height 21
click at [262, 86] on input "sarahdiscaya@currot.com" at bounding box center [243, 89] width 151 height 21
click at [279, 85] on input "sarahdiscaya@corrut.com" at bounding box center [243, 89] width 151 height 21
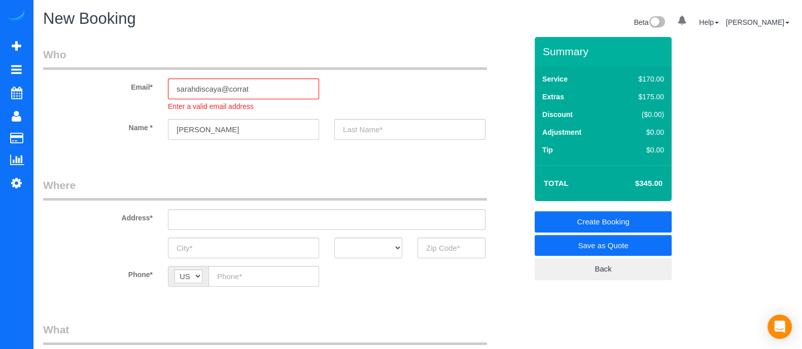
click at [403, 228] on sui-booking-address "Address* AK AL AR AZ CA CO CT DC DE FL GA HI IA ID IL IN KS KY LA MA MD ME MI M…" at bounding box center [285, 218] width 484 height 81
click at [383, 183] on legend "Where" at bounding box center [265, 189] width 444 height 23
click at [376, 100] on div "Email* sarahdiscaya@corrat Enter a valid email address" at bounding box center [284, 79] width 499 height 64
click at [260, 85] on input "sarahdiscaya@corrat" at bounding box center [243, 89] width 151 height 21
paste input "corrupt"
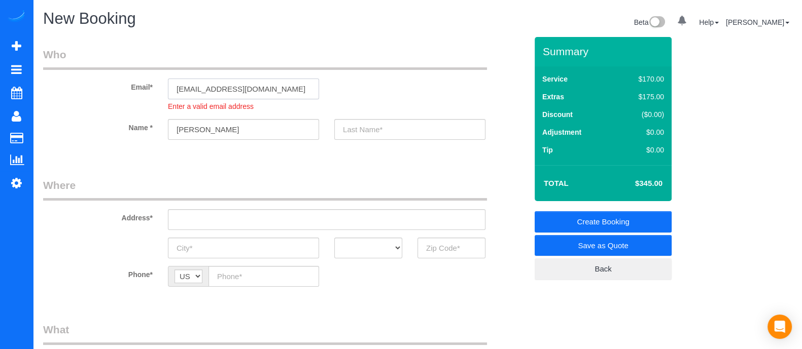
type input "sarahdiscaya@corrupt.com"
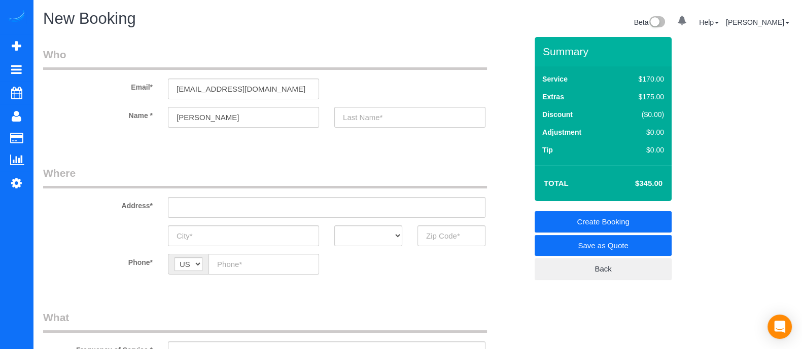
click at [341, 96] on div "Email* sarahdiscaya@corrupt.com" at bounding box center [284, 73] width 499 height 52
click at [368, 118] on input "text" at bounding box center [409, 117] width 151 height 21
type input "Discaya"
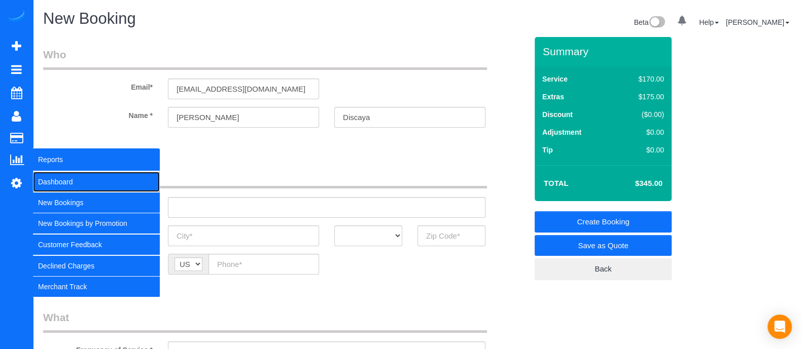
click at [63, 184] on link "Dashboard" at bounding box center [96, 182] width 127 height 20
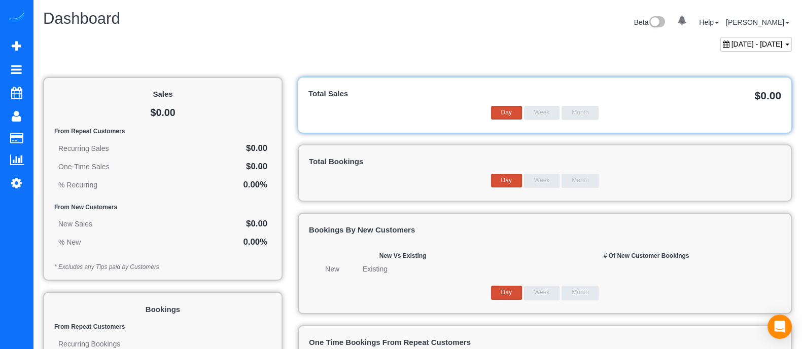
click at [774, 40] on span "August 10, 2025 - September 10, 2025" at bounding box center [756, 44] width 51 height 8
type input "**********"
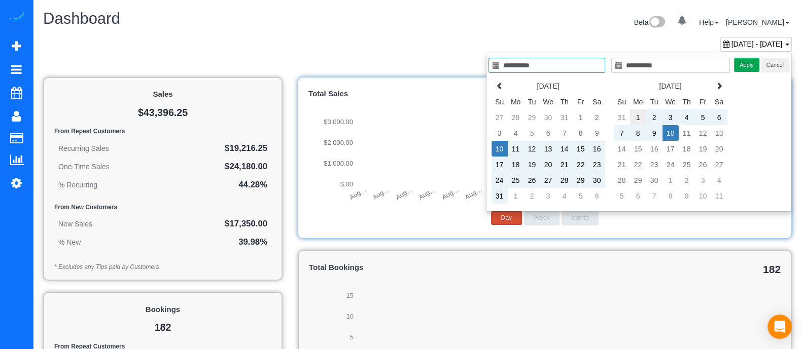
type input "**********"
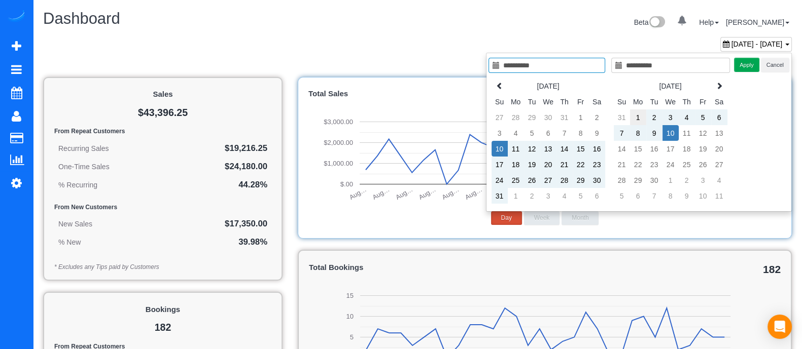
click at [640, 120] on td "1" at bounding box center [638, 118] width 16 height 16
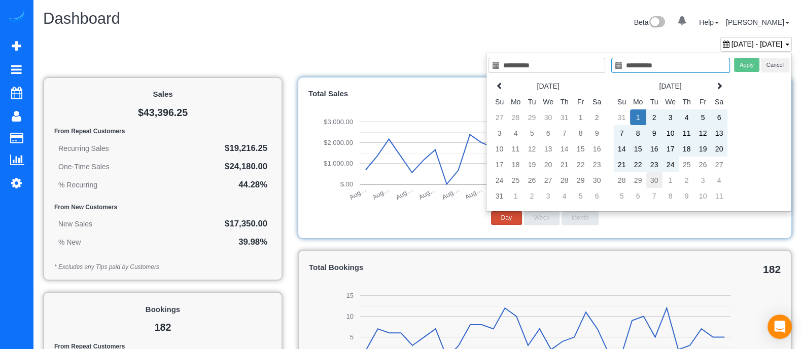
type input "**********"
click at [650, 180] on td "30" at bounding box center [654, 180] width 16 height 16
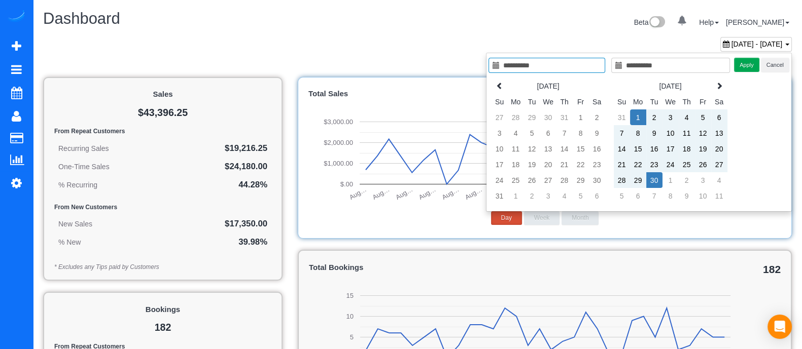
type input "**********"
click at [738, 70] on button "Apply" at bounding box center [746, 65] width 25 height 15
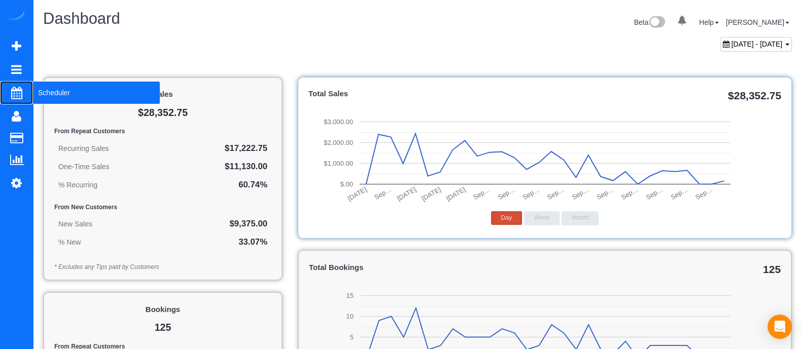
click at [60, 87] on span "Scheduler" at bounding box center [96, 92] width 127 height 23
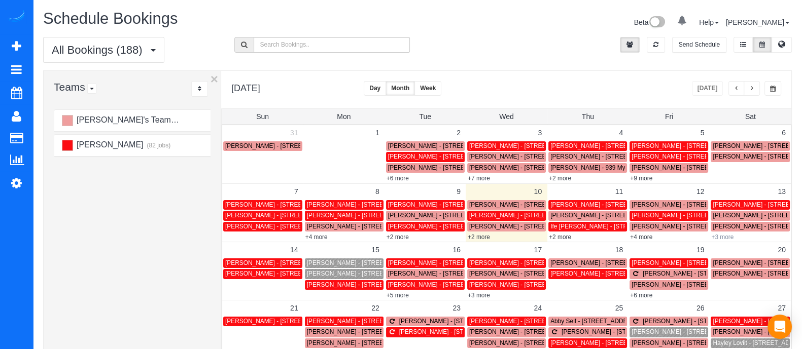
click at [728, 239] on link "+3 more" at bounding box center [722, 237] width 22 height 7
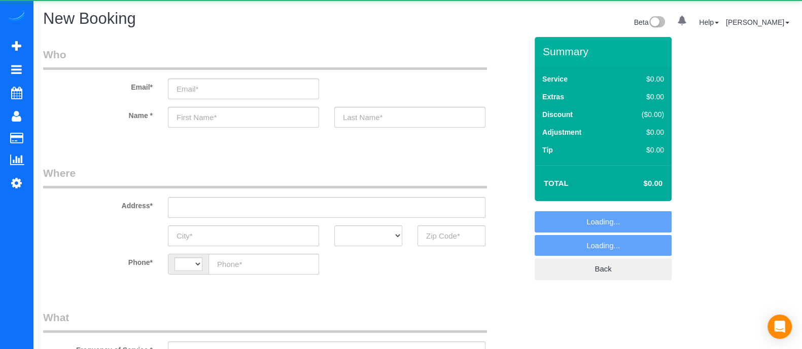
select select "string:[GEOGRAPHIC_DATA]"
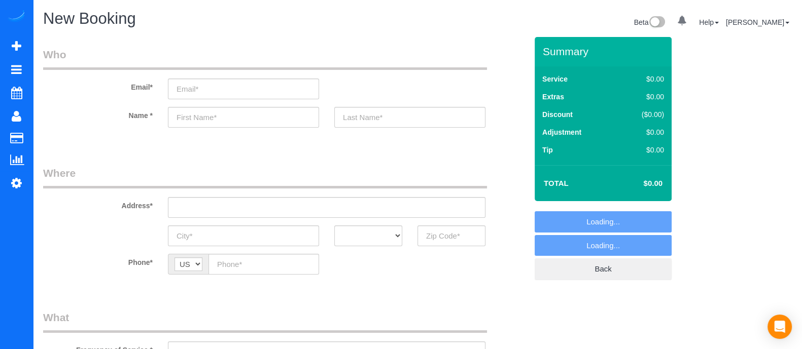
select select "object:1431"
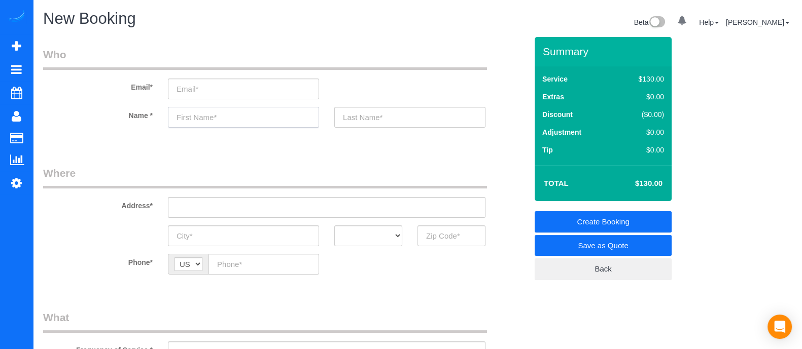
click at [207, 116] on input "text" at bounding box center [243, 117] width 151 height 21
type input "H"
type input "[PERSON_NAME]"
drag, startPoint x: 446, startPoint y: 247, endPoint x: 446, endPoint y: 241, distance: 6.6
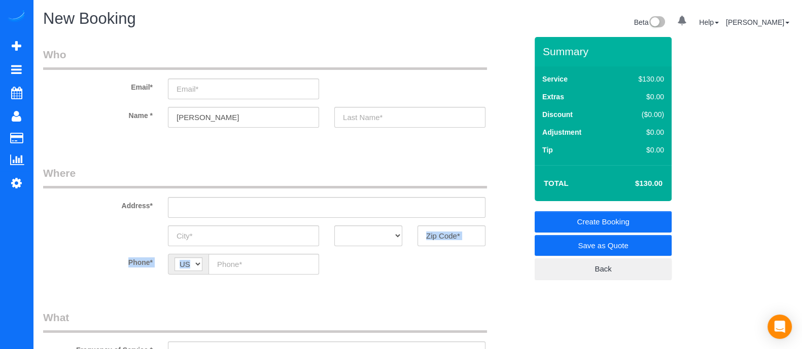
click at [446, 241] on fieldset "Where Address* AK AL AR AZ CA CO CT DC DE [GEOGRAPHIC_DATA] [GEOGRAPHIC_DATA] H…" at bounding box center [285, 228] width 484 height 124
click at [446, 241] on input "text" at bounding box center [451, 236] width 68 height 21
click at [448, 257] on div "Phone* AF AL DZ AD AO AI AQ AG AR AM AW AU AT AZ BS BH BD BB BY BE BZ BJ BM BT …" at bounding box center [284, 264] width 499 height 21
click at [446, 242] on input "text" at bounding box center [451, 236] width 68 height 21
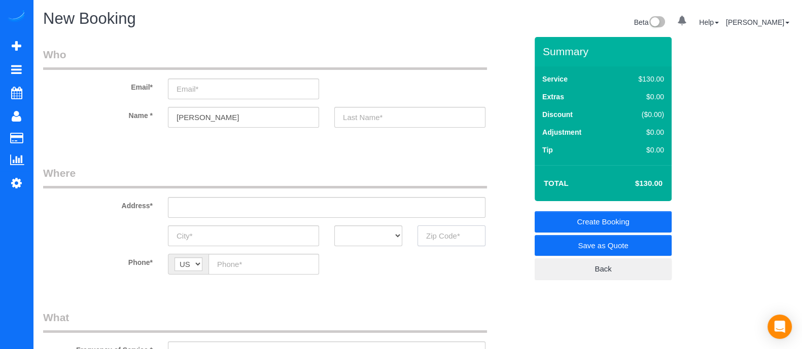
type input "3"
type input "#"
click at [433, 238] on input "30022" at bounding box center [451, 236] width 68 height 21
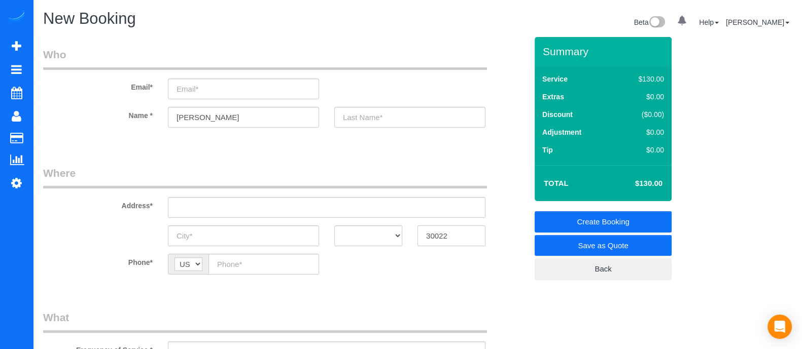
type input "30022"
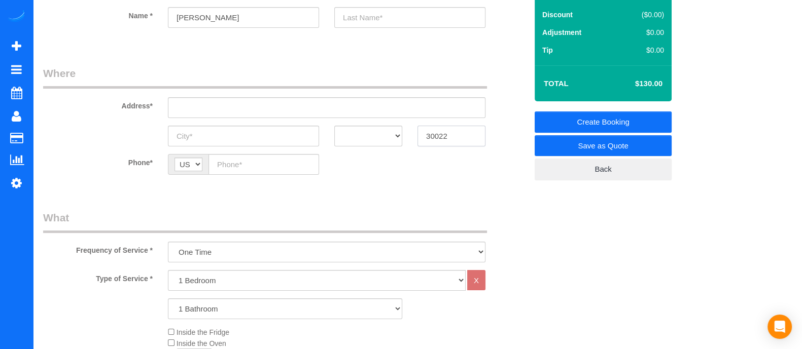
scroll to position [98, 0]
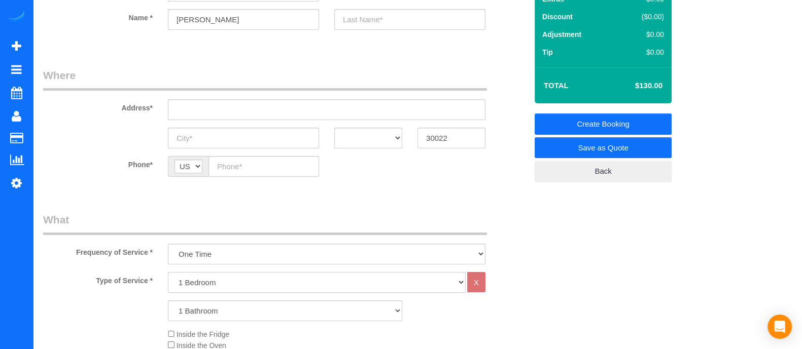
click at [210, 284] on select "1 Bedroom 2 Bedrooms 3 Bedrooms 4 Bedrooms 5 Bedrooms 6 Bedrooms" at bounding box center [317, 282] width 298 height 21
select select "3"
click at [168, 272] on select "1 Bedroom 2 Bedrooms 3 Bedrooms 4 Bedrooms 5 Bedrooms 6 Bedrooms" at bounding box center [317, 282] width 298 height 21
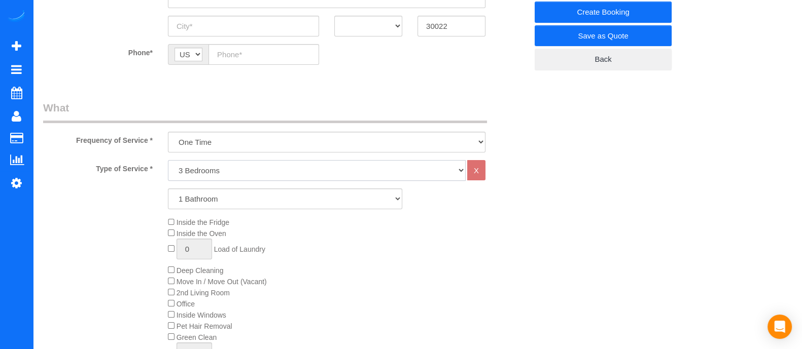
scroll to position [202, 0]
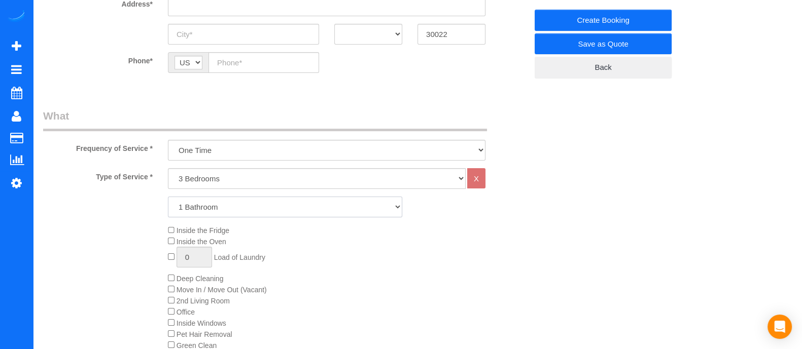
click at [231, 206] on select "1 Bathroom 2 Bathrooms 3 Bathrooms 4 Bathrooms 5 Bathrooms 6 Bathrooms" at bounding box center [285, 207] width 234 height 21
select select "4"
click at [168, 197] on select "1 Bathroom 2 Bathrooms 3 Bathrooms 4 Bathrooms 5 Bathrooms 6 Bathrooms" at bounding box center [285, 207] width 234 height 21
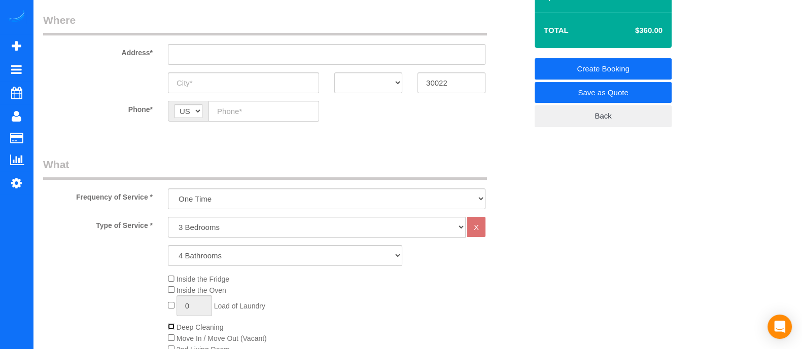
scroll to position [150, 0]
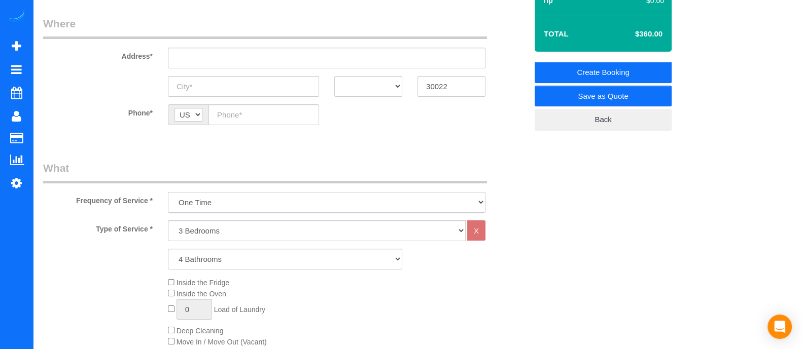
click at [314, 201] on select "One Time Every week (20% Off) - 20.00% (0% for the First Booking) Every 2 weeks…" at bounding box center [326, 202] width 317 height 21
select select "object:1434"
click at [168, 192] on select "One Time Every week (20% Off) - 20.00% (0% for the First Booking) Every 2 weeks…" at bounding box center [326, 202] width 317 height 21
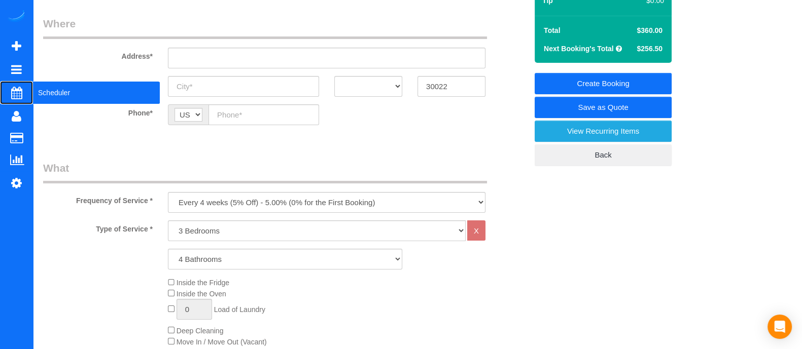
click at [50, 92] on span "Scheduler" at bounding box center [96, 92] width 127 height 23
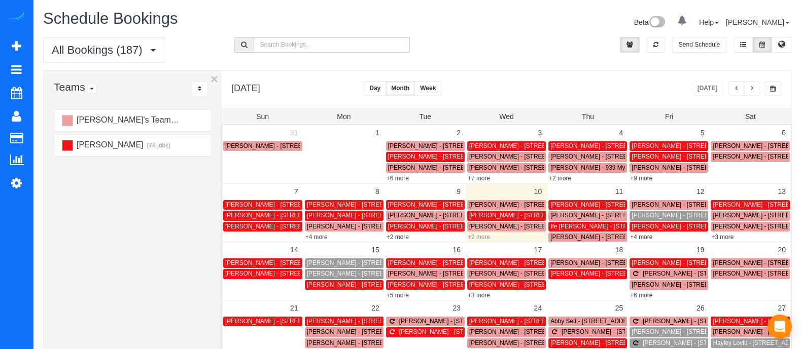
click at [483, 235] on link "+2 more" at bounding box center [478, 237] width 22 height 7
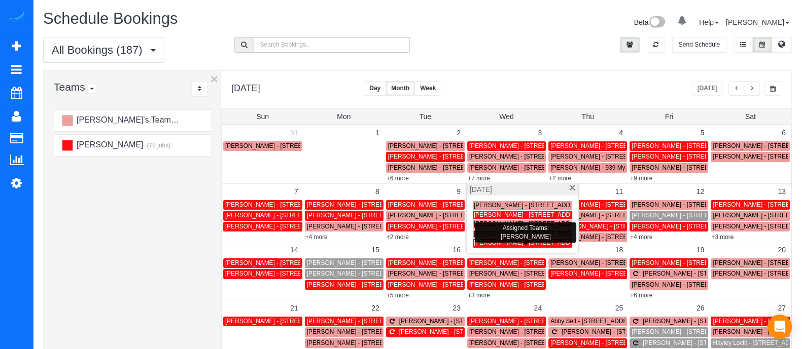
click at [513, 244] on span "[PERSON_NAME] - [STREET_ADDRESS]" at bounding box center [531, 242] width 115 height 7
